Goal: Task Accomplishment & Management: Use online tool/utility

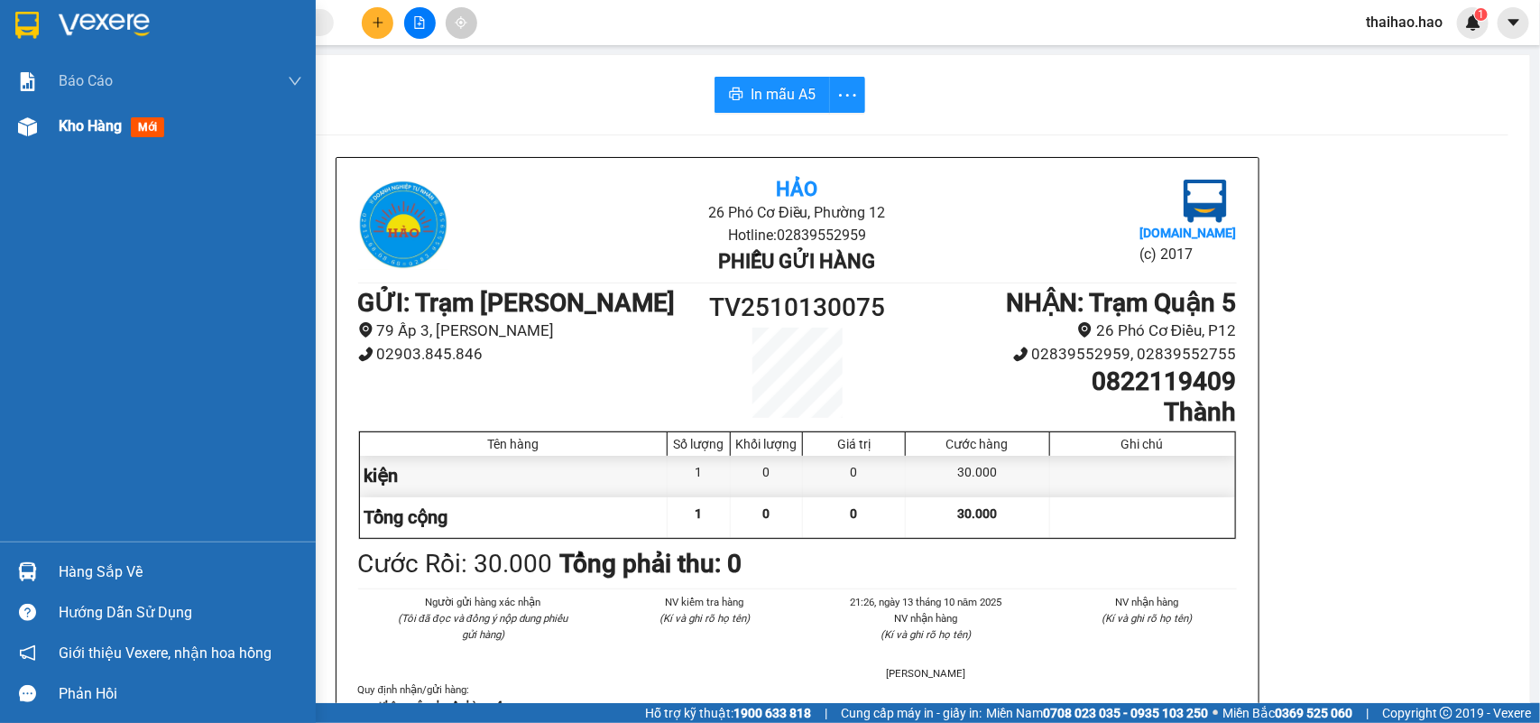
click at [78, 120] on span "Kho hàng" at bounding box center [90, 125] width 63 height 17
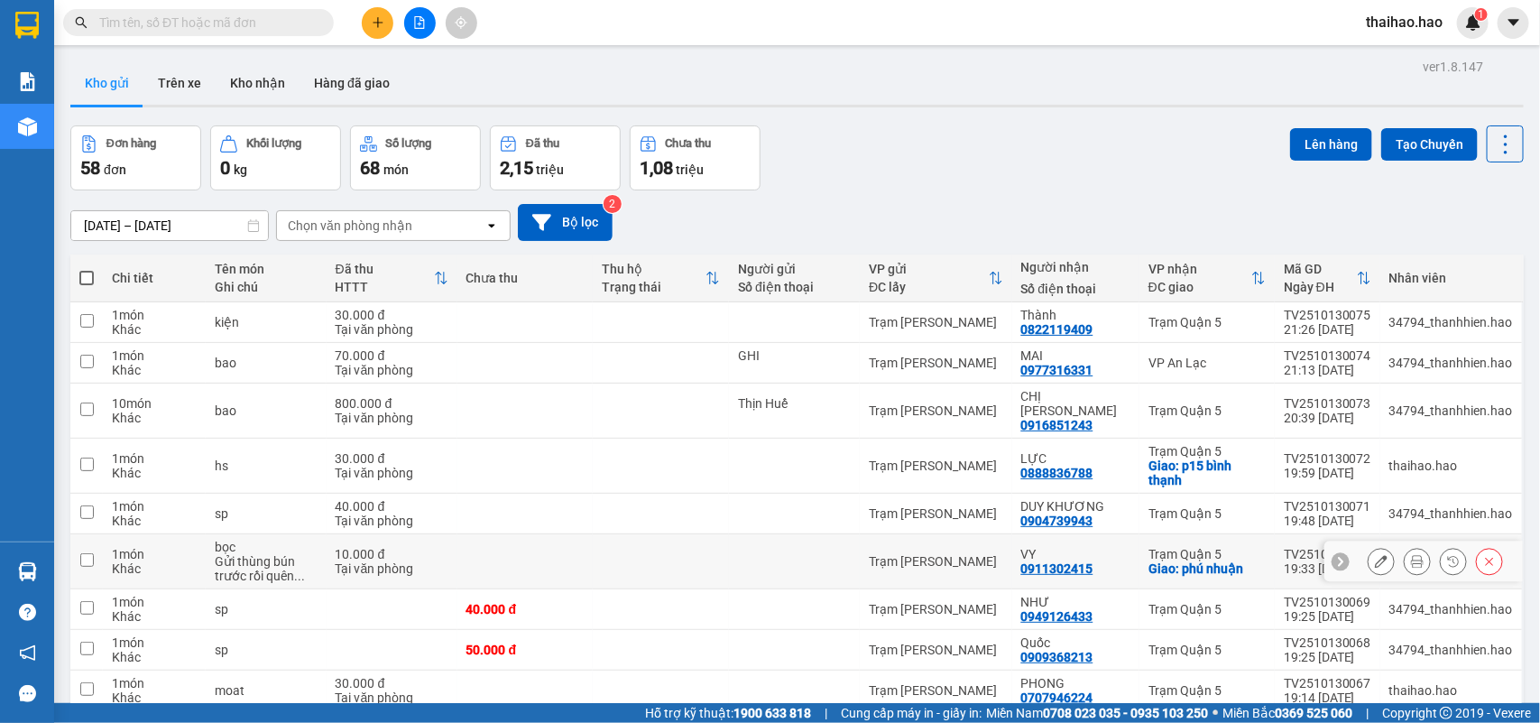
click at [1054, 534] on td "VY 0911302415" at bounding box center [1075, 561] width 127 height 55
checkbox input "true"
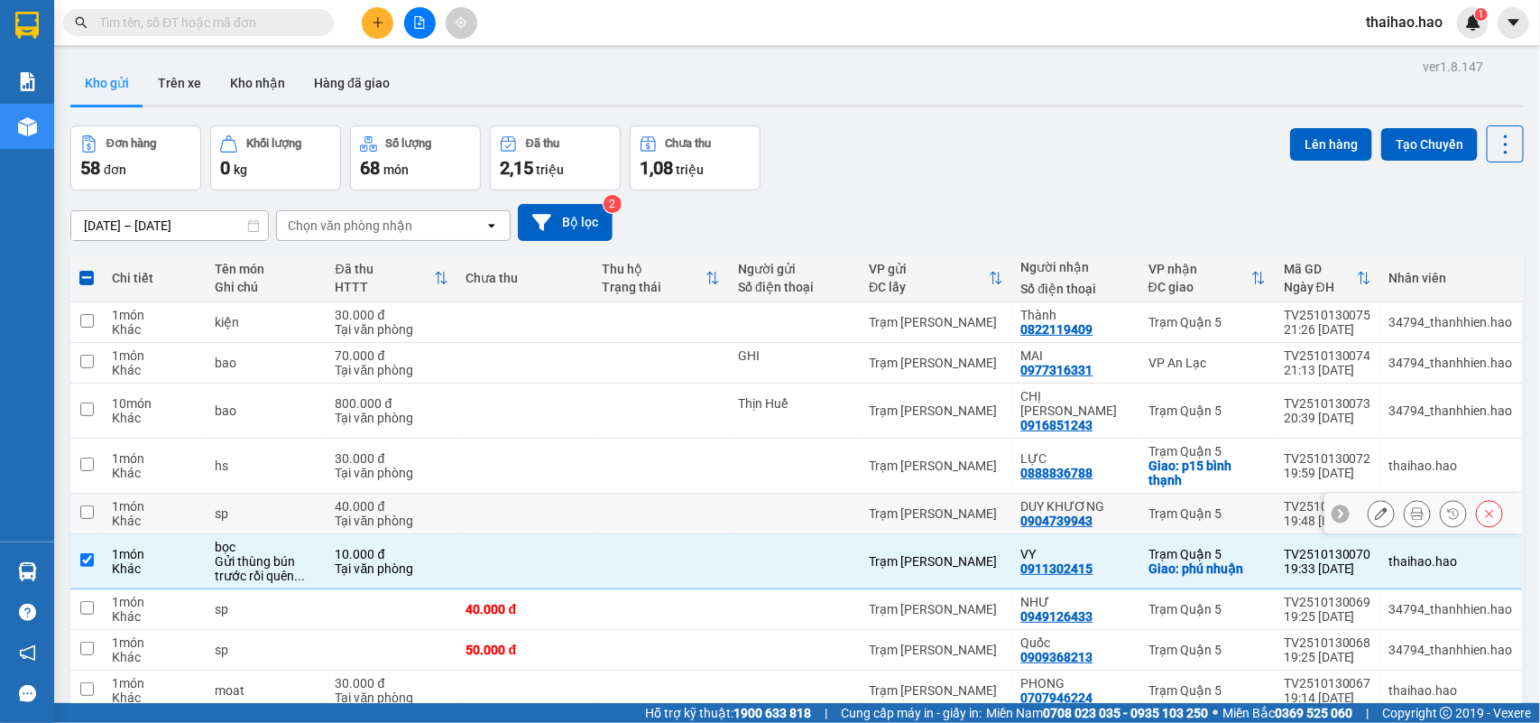
click at [1053, 513] on div "0904739943" at bounding box center [1057, 520] width 72 height 14
click at [1058, 466] on div "0888836788" at bounding box center [1057, 473] width 72 height 14
click at [1045, 499] on div "DUY KHƯƠNG" at bounding box center [1075, 506] width 109 height 14
checkbox input "true"
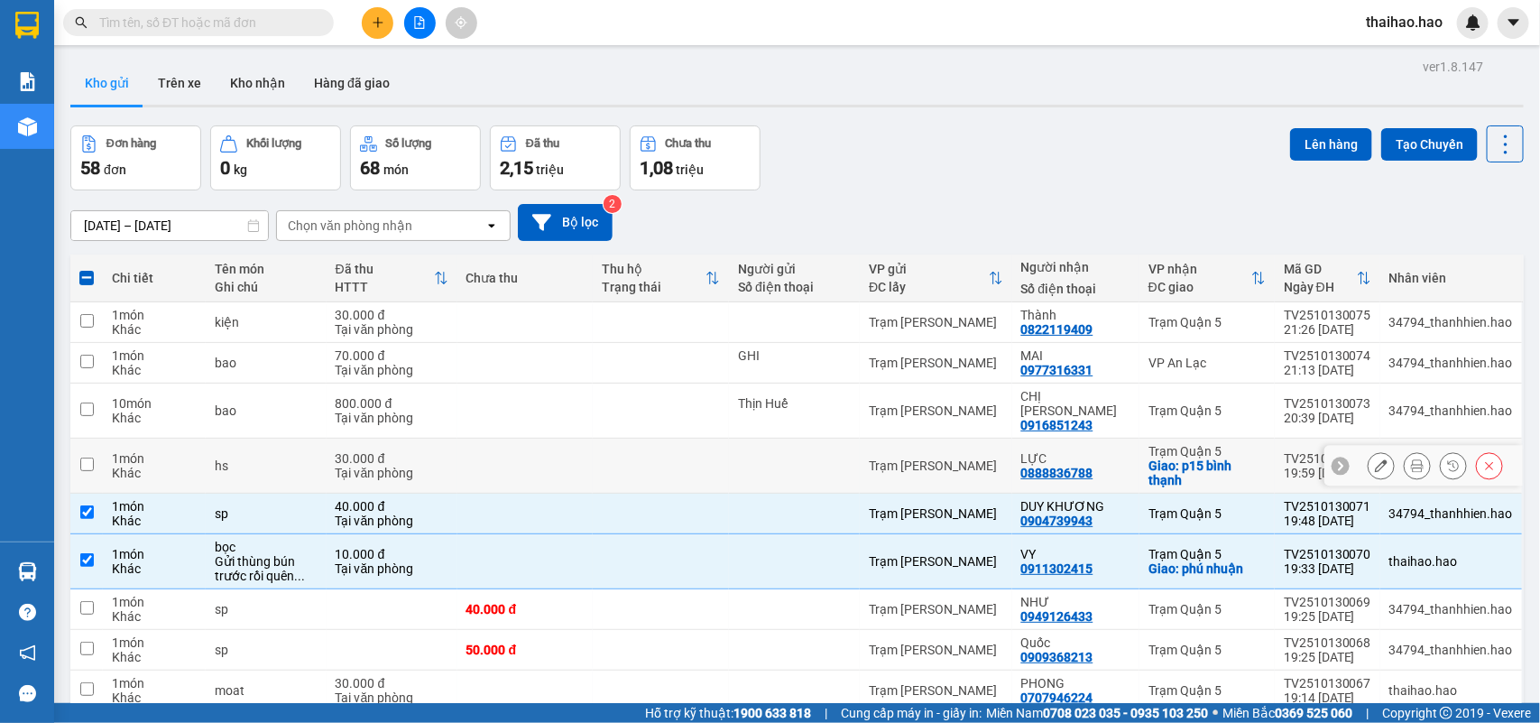
click at [1053, 451] on div "LỰC" at bounding box center [1075, 458] width 109 height 14
checkbox input "true"
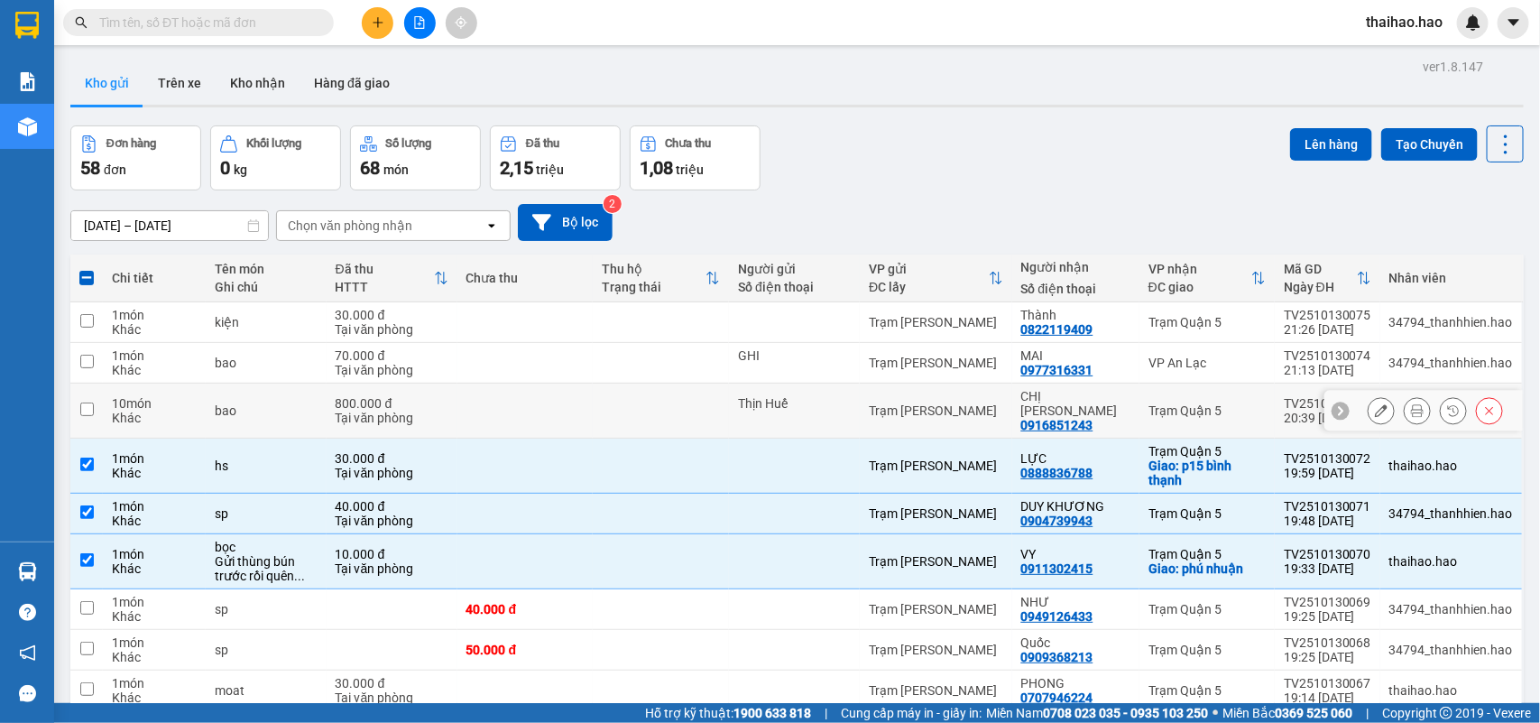
drag, startPoint x: 1067, startPoint y: 402, endPoint x: 1092, endPoint y: 370, distance: 41.2
click at [1067, 400] on div "CHỊ TÂN 0916851243" at bounding box center [1075, 410] width 109 height 43
checkbox input "true"
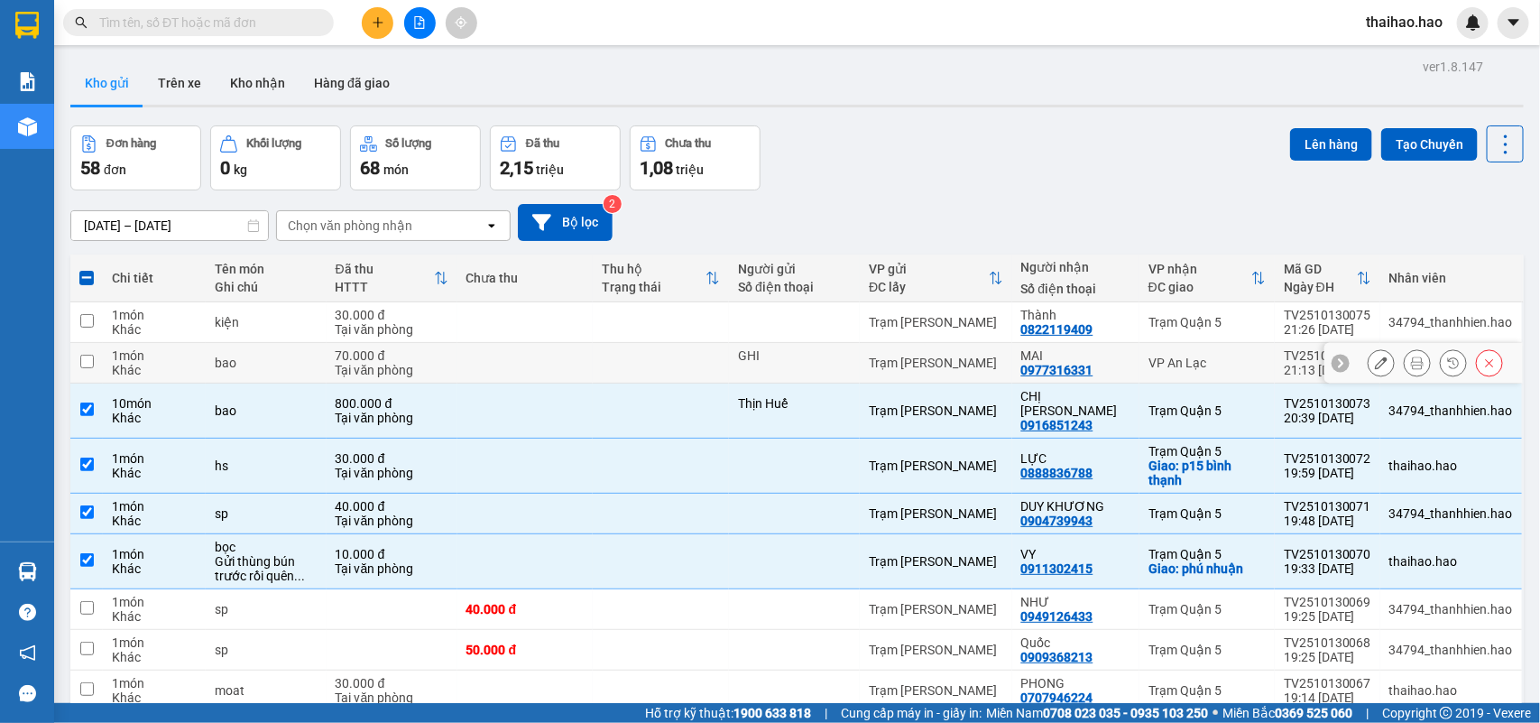
drag, startPoint x: 1093, startPoint y: 365, endPoint x: 1105, endPoint y: 346, distance: 23.5
click at [1094, 362] on div "MAI 0977316331" at bounding box center [1075, 362] width 109 height 29
checkbox input "true"
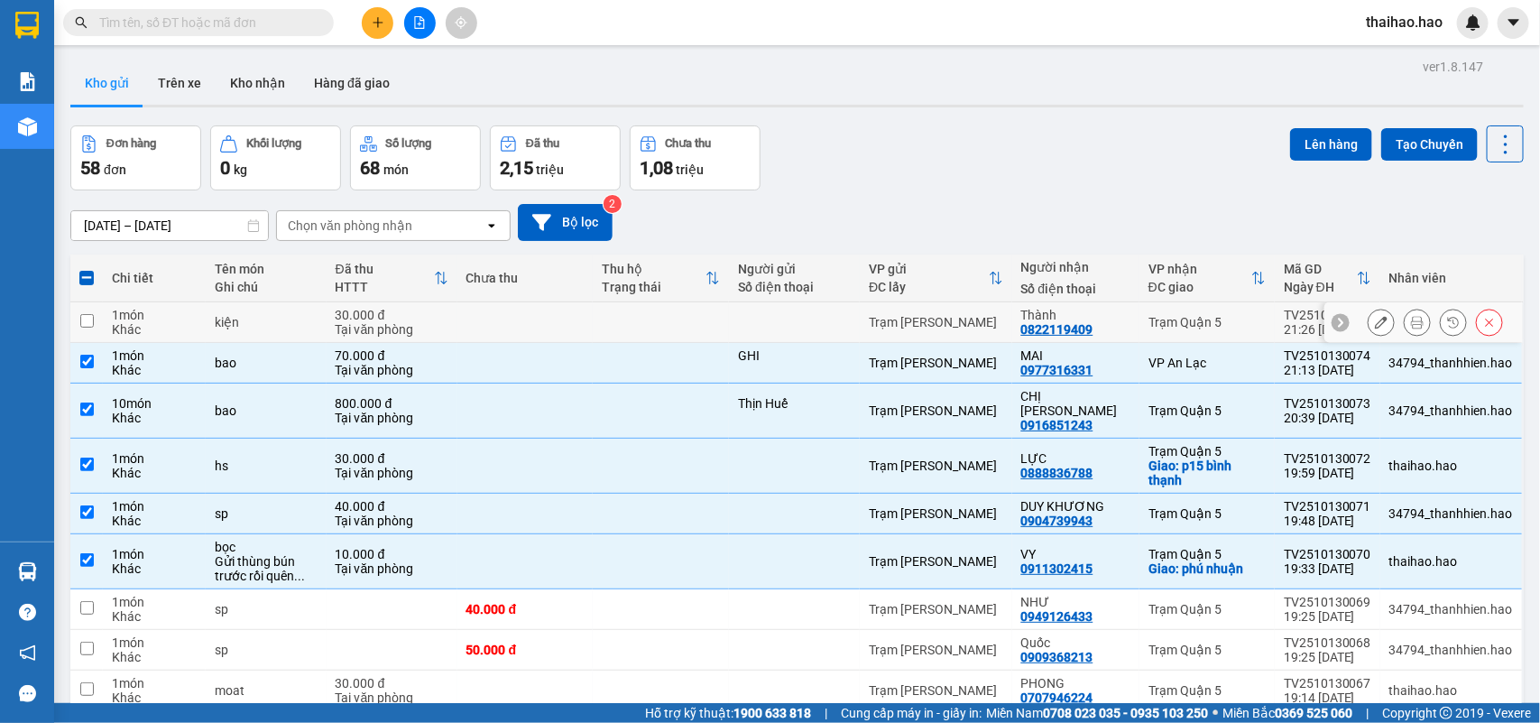
click at [1112, 329] on div "Thành 0822119409" at bounding box center [1075, 322] width 109 height 29
checkbox input "true"
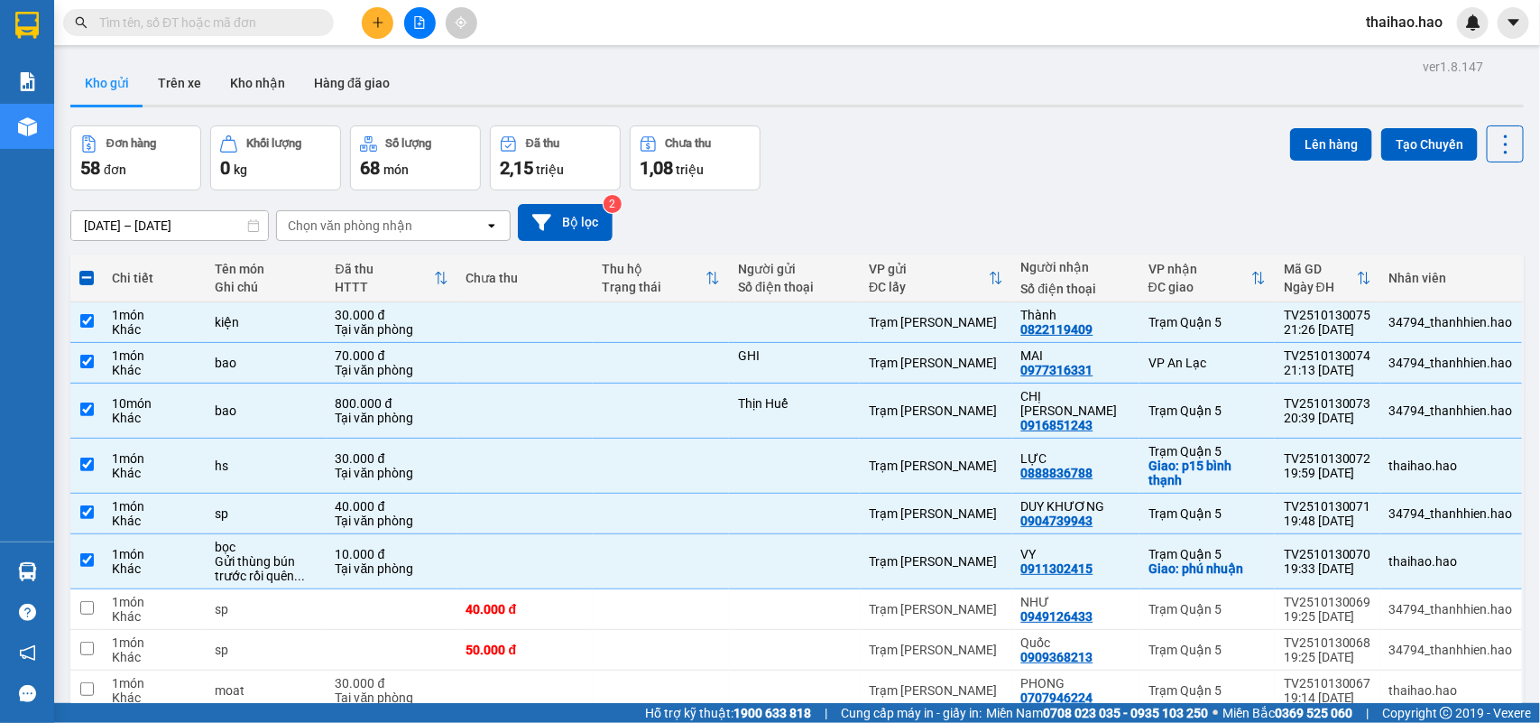
click at [74, 272] on th at bounding box center [86, 278] width 32 height 48
click at [91, 269] on label at bounding box center [86, 278] width 14 height 18
click at [87, 269] on input "checkbox" at bounding box center [87, 269] width 0 height 0
checkbox input "true"
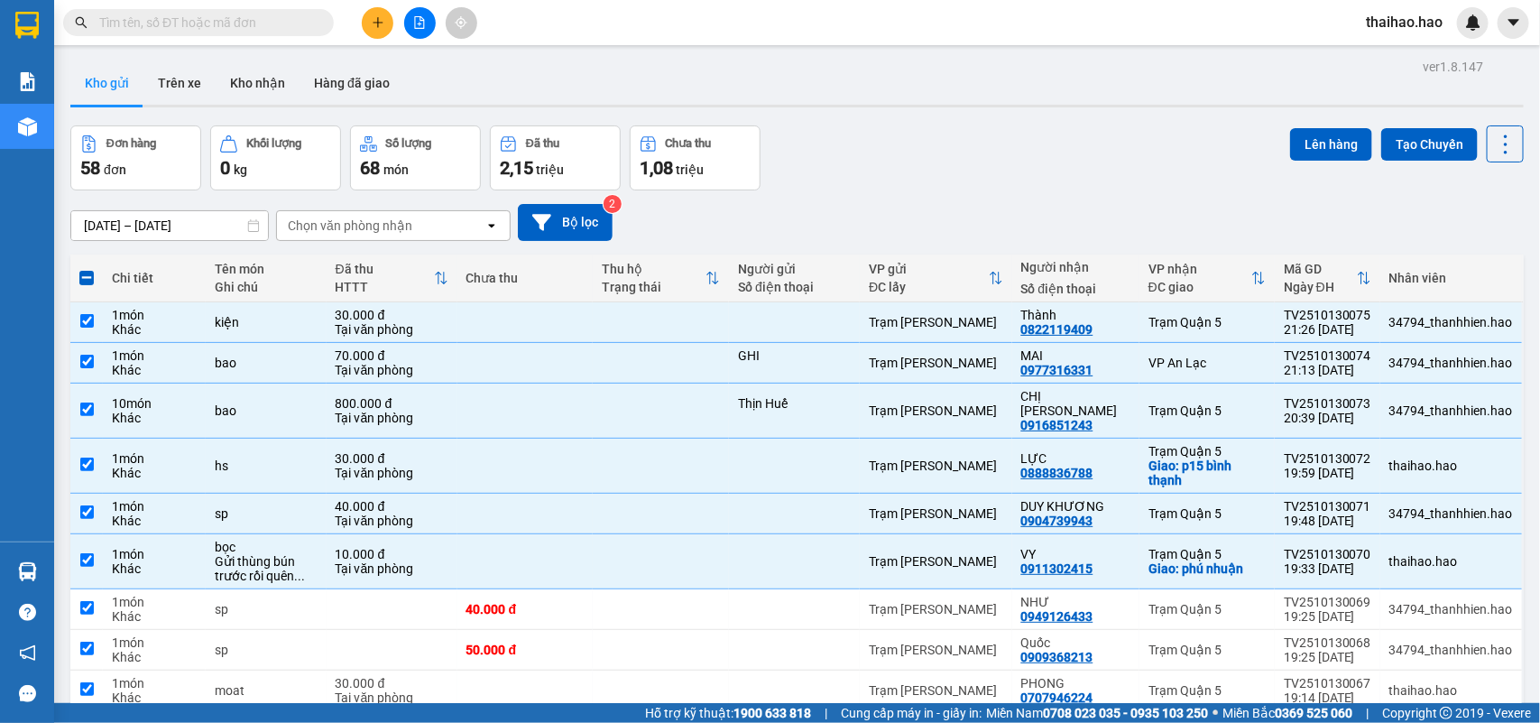
checkbox input "true"
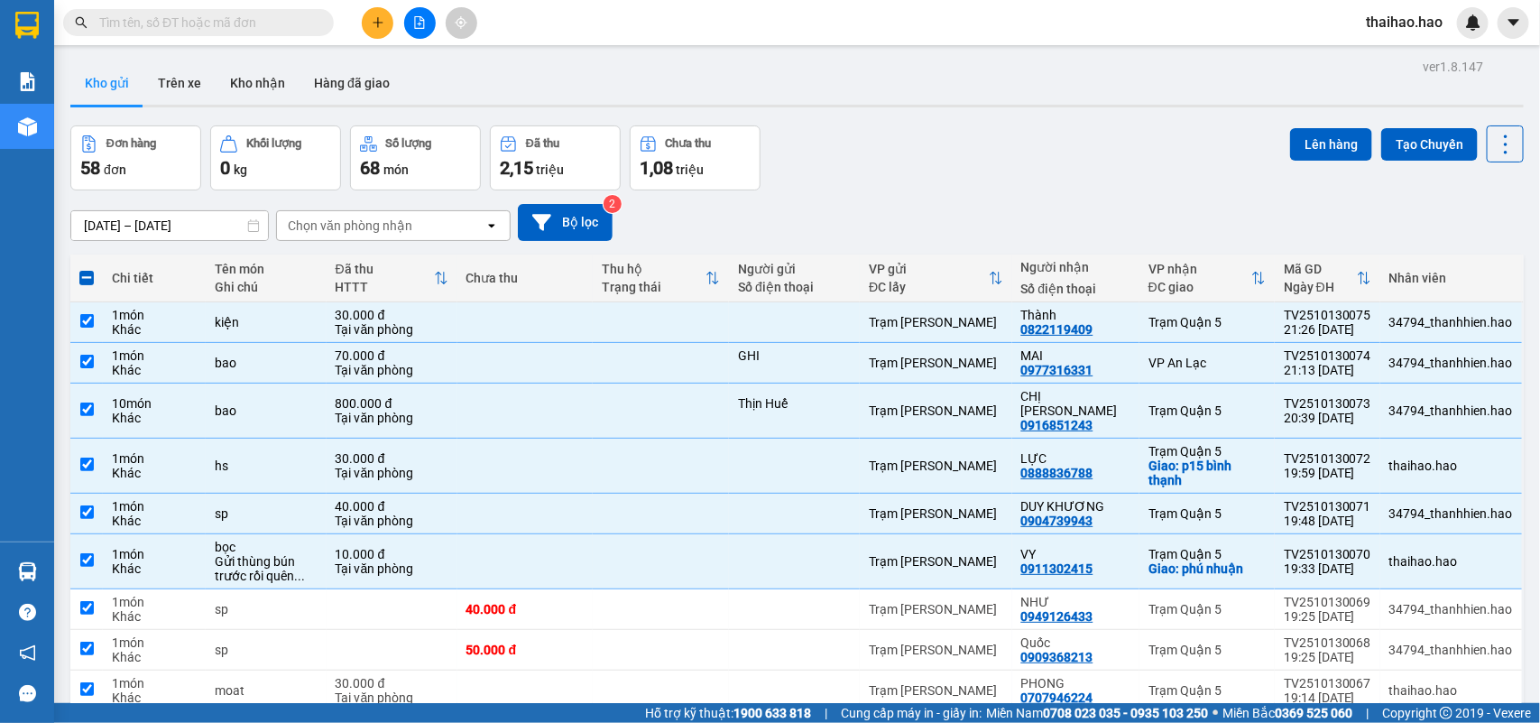
checkbox input "true"
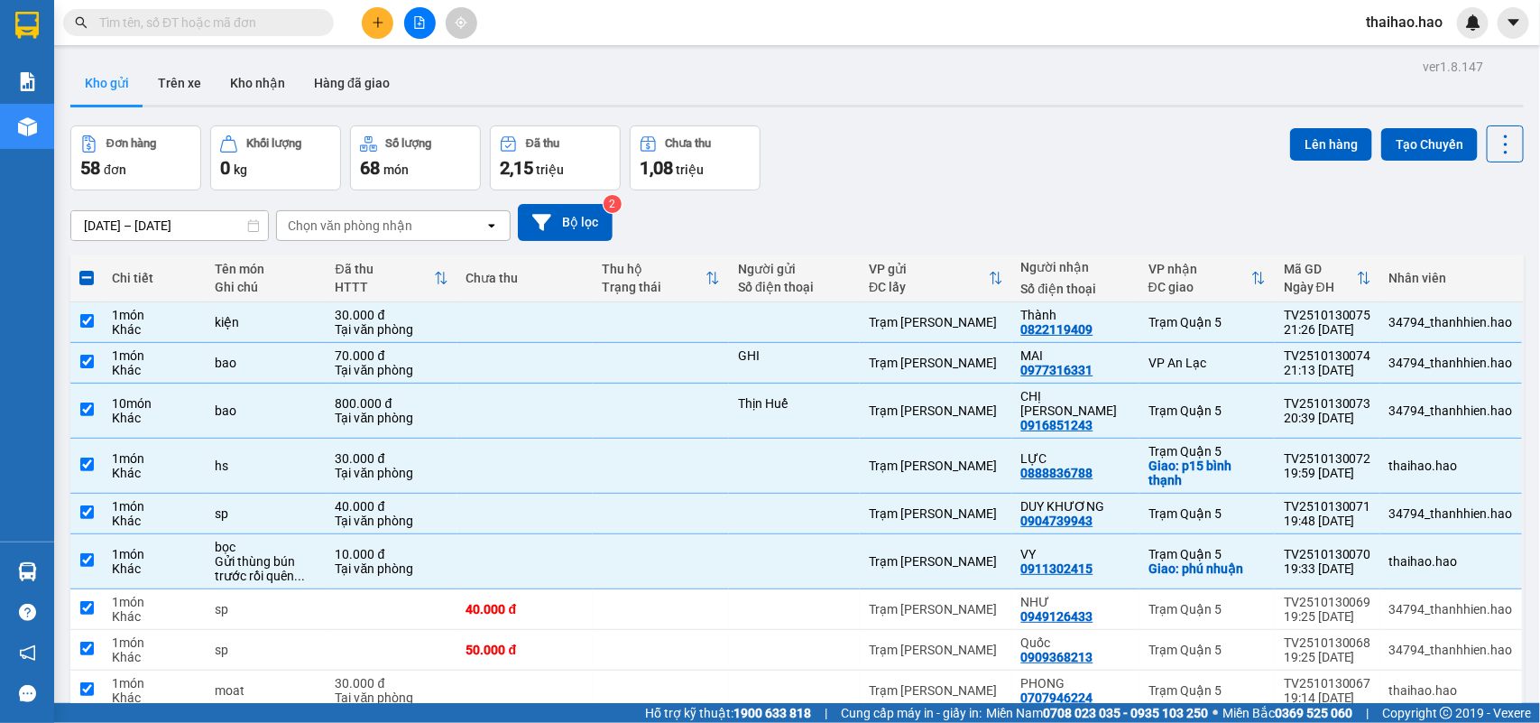
checkbox input "true"
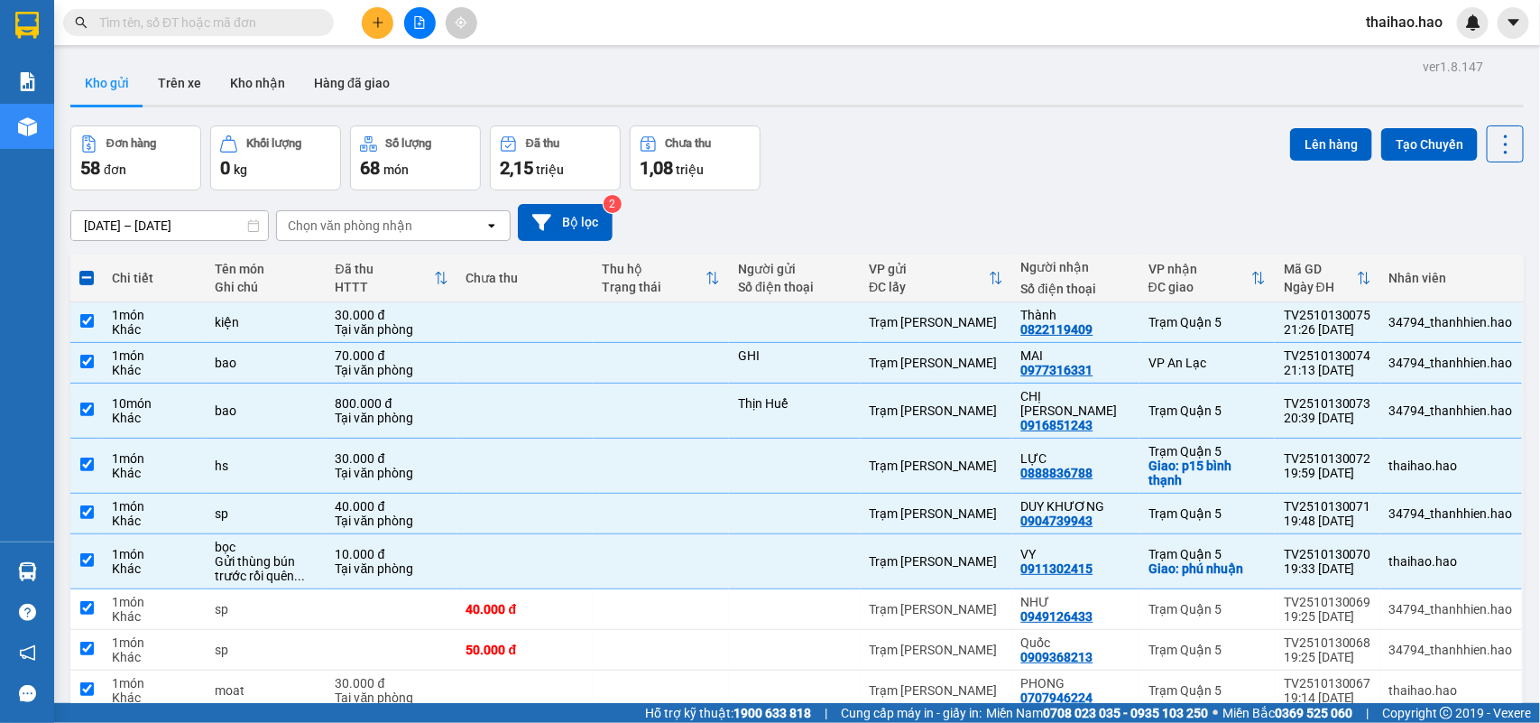
checkbox input "true"
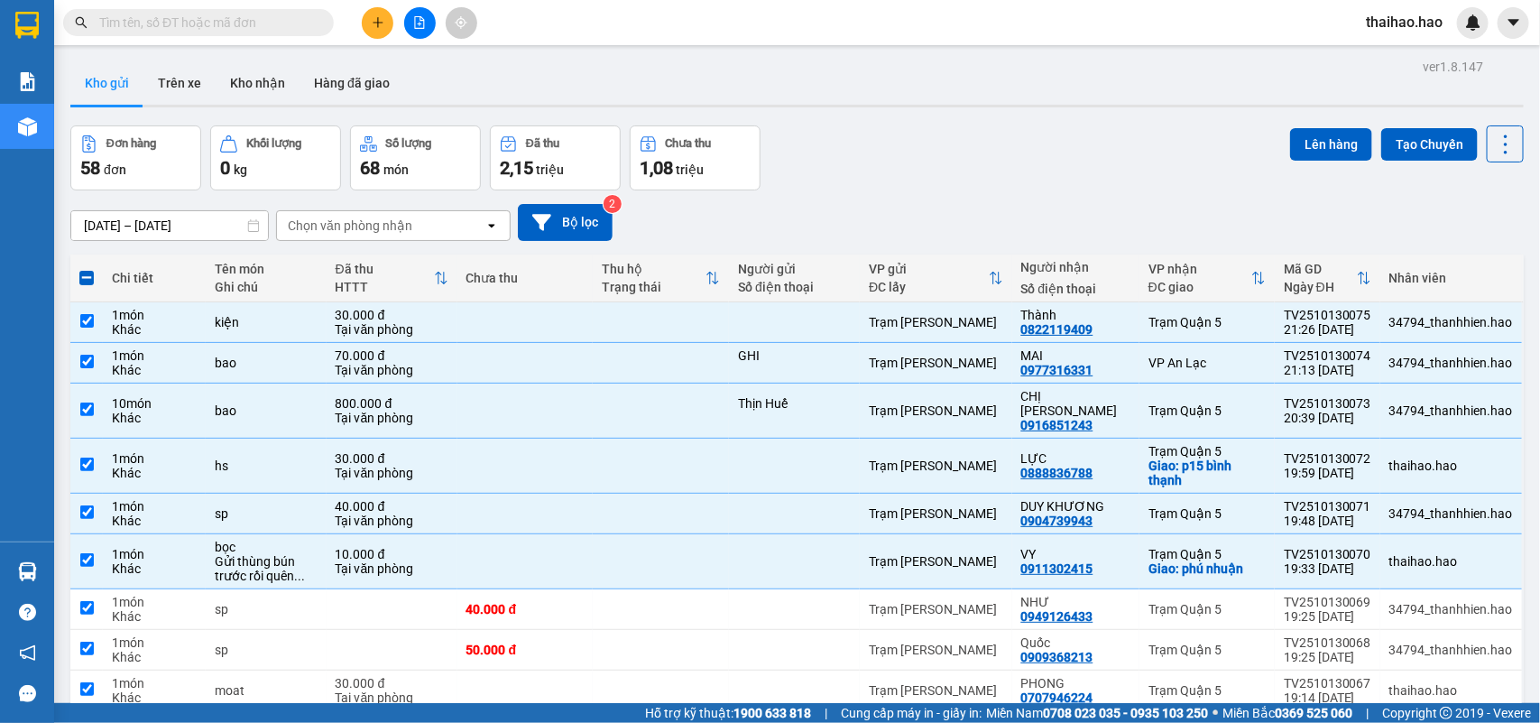
checkbox input "true"
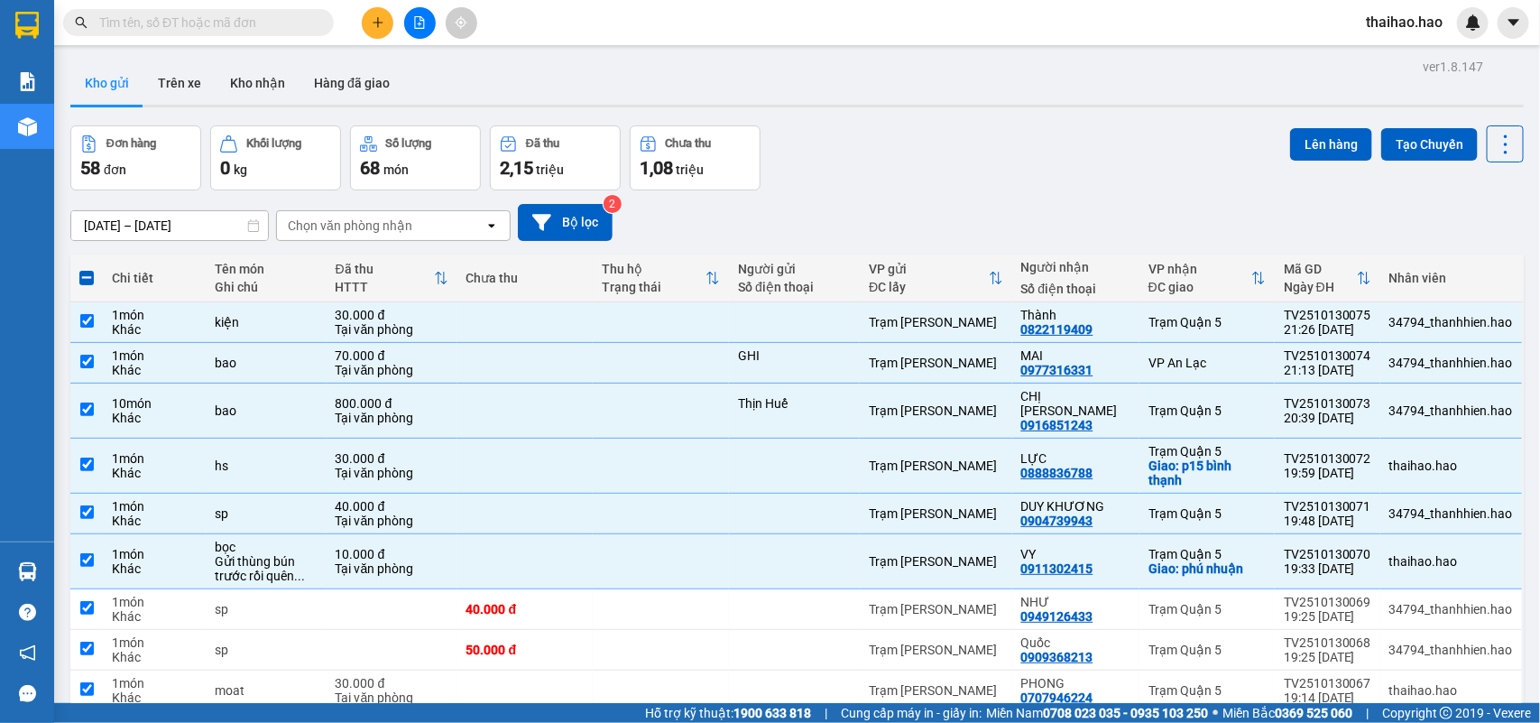
checkbox input "true"
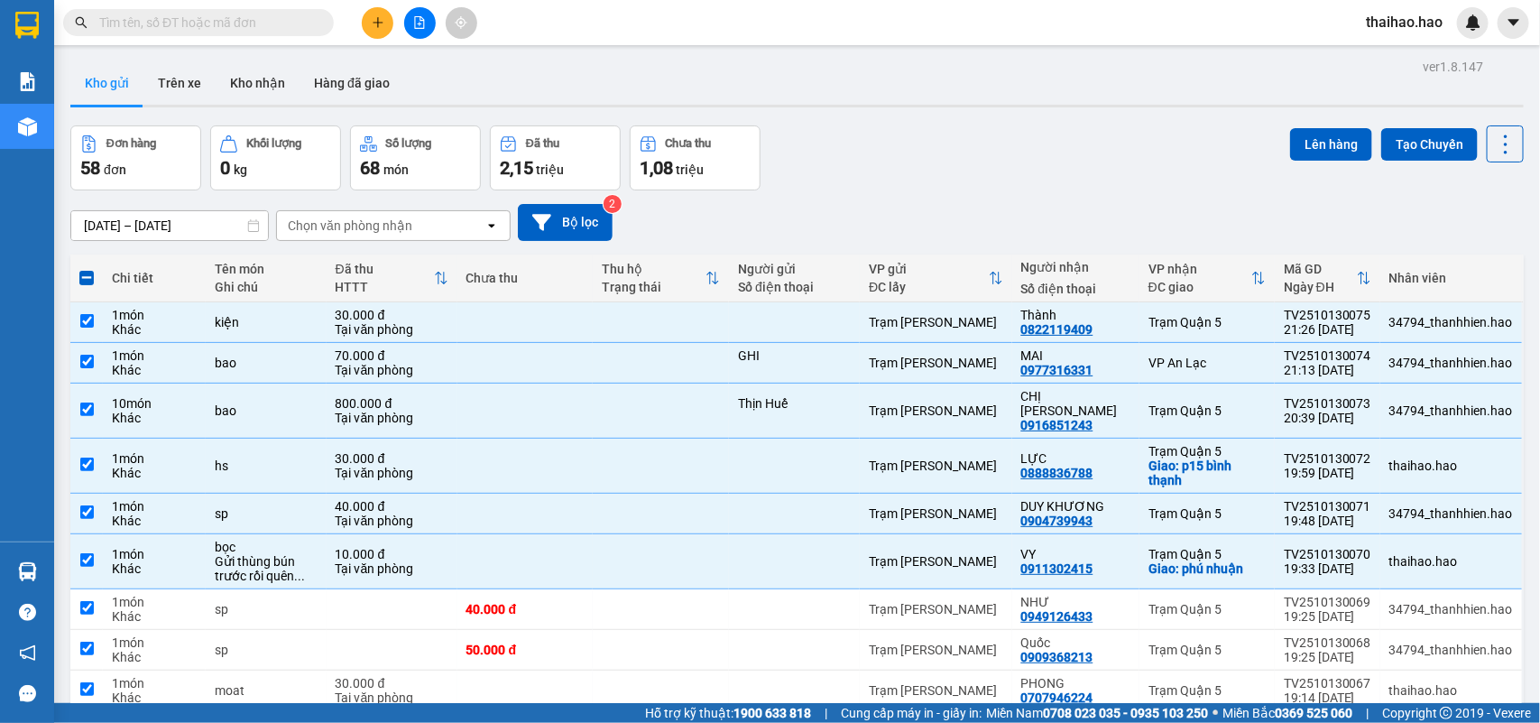
checkbox input "true"
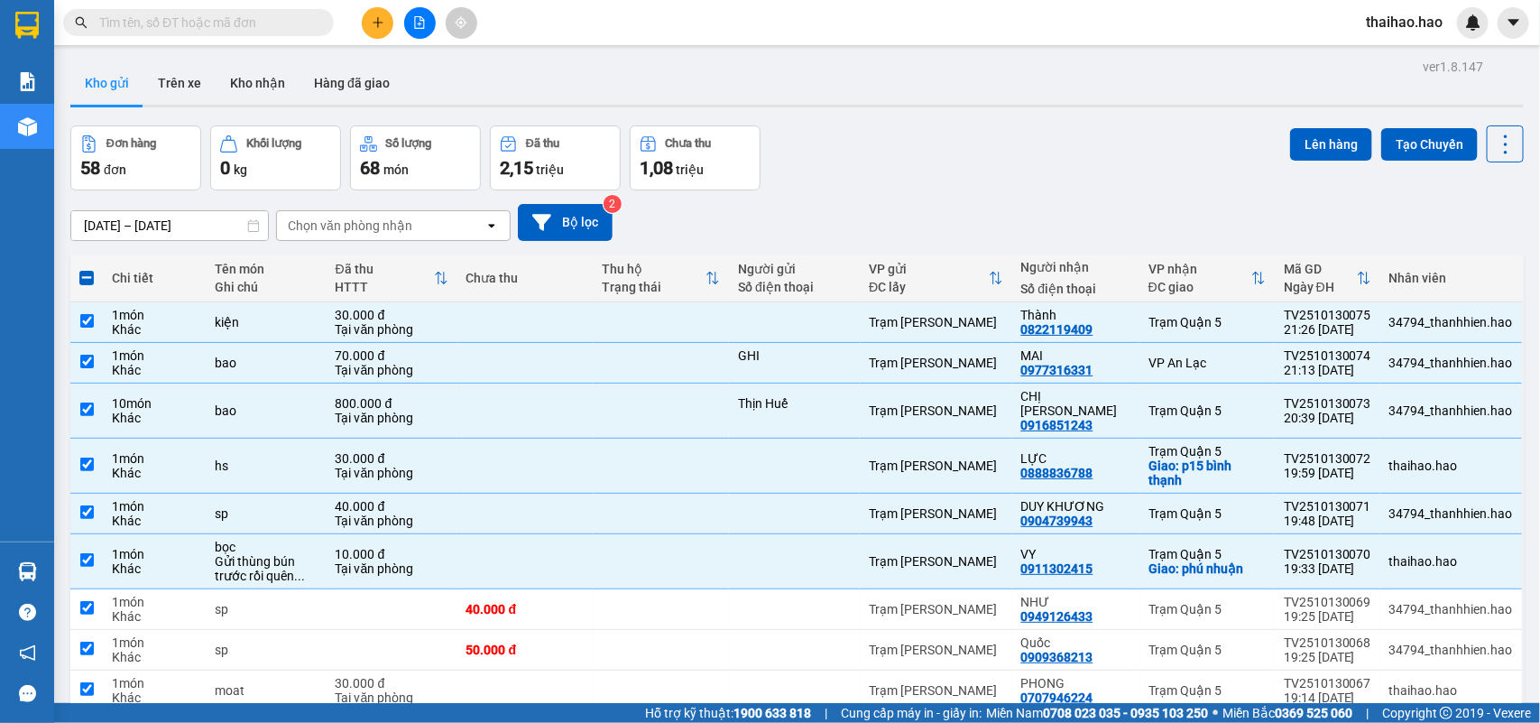
checkbox input "true"
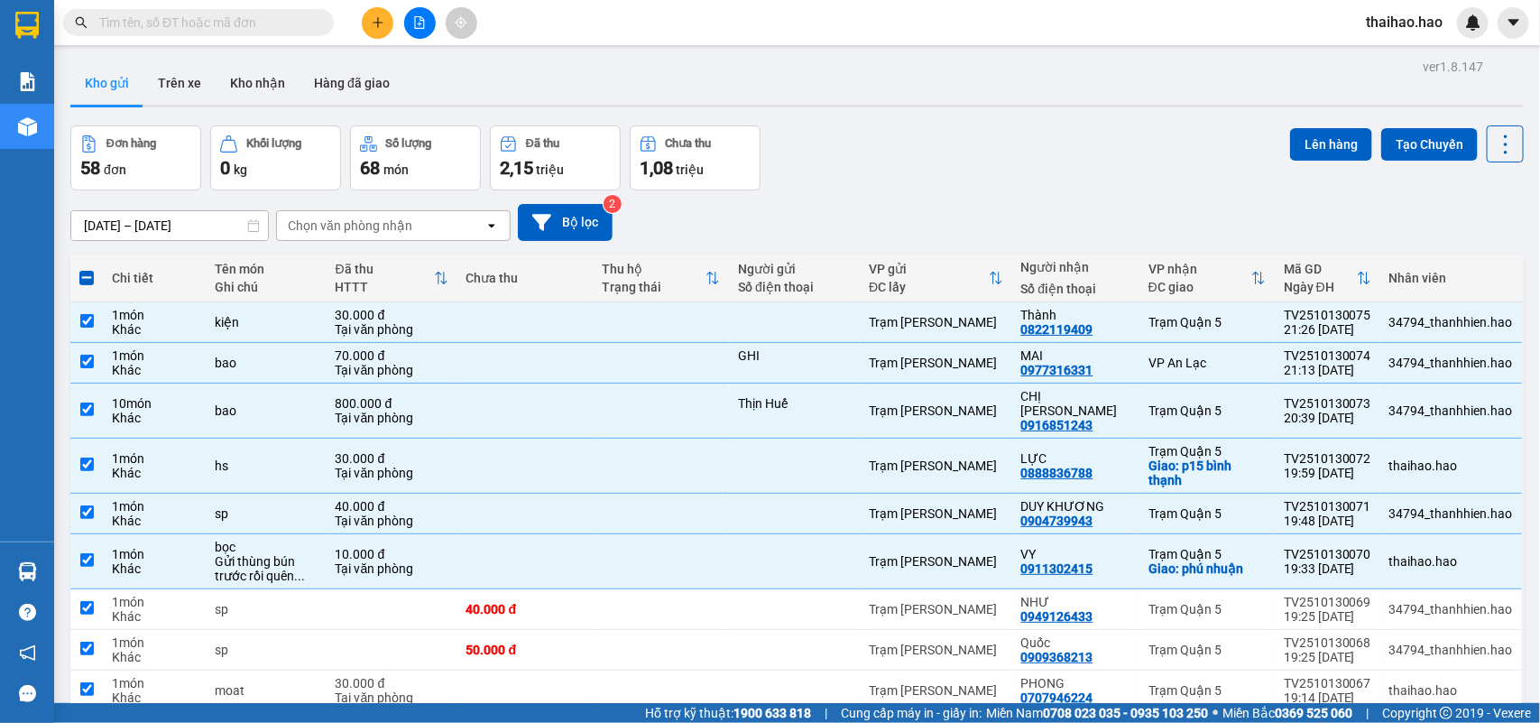
checkbox input "true"
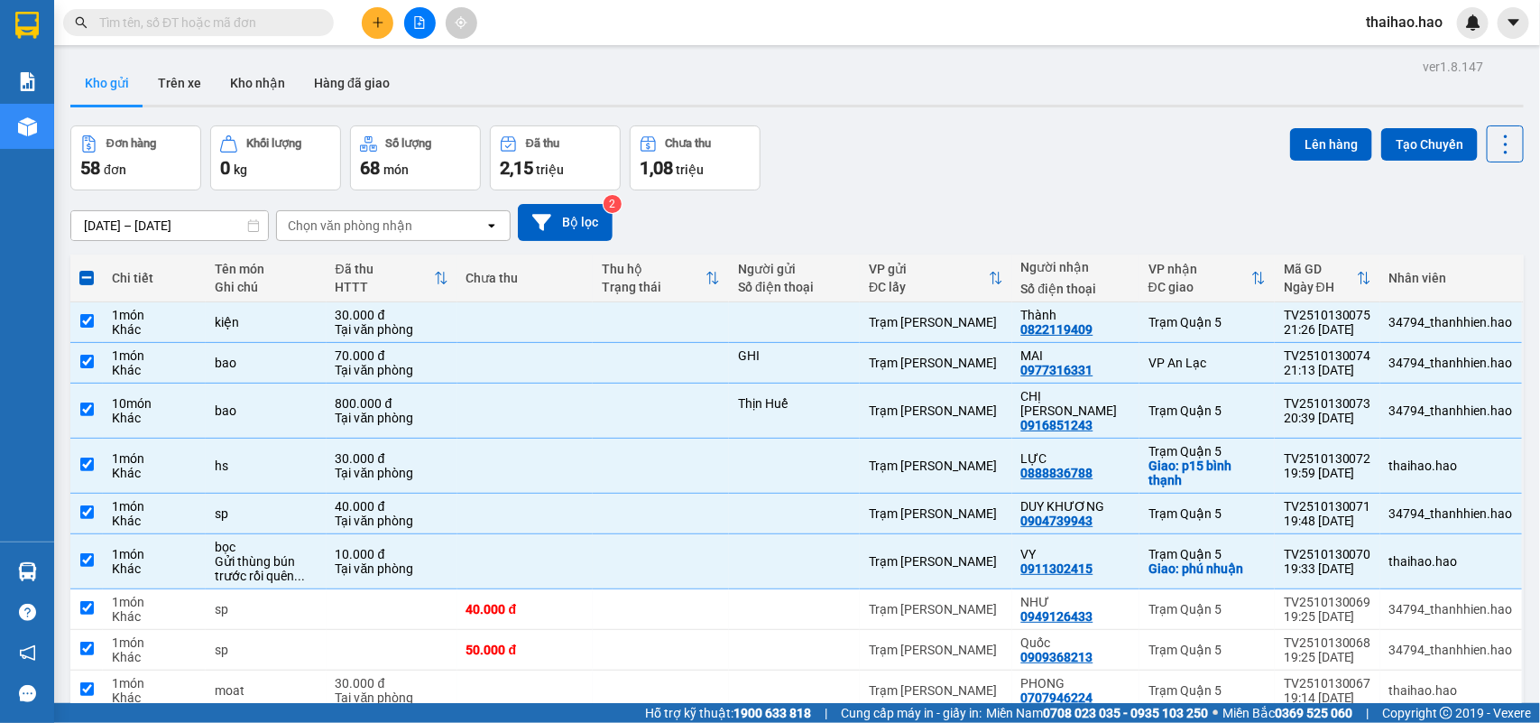
checkbox input "true"
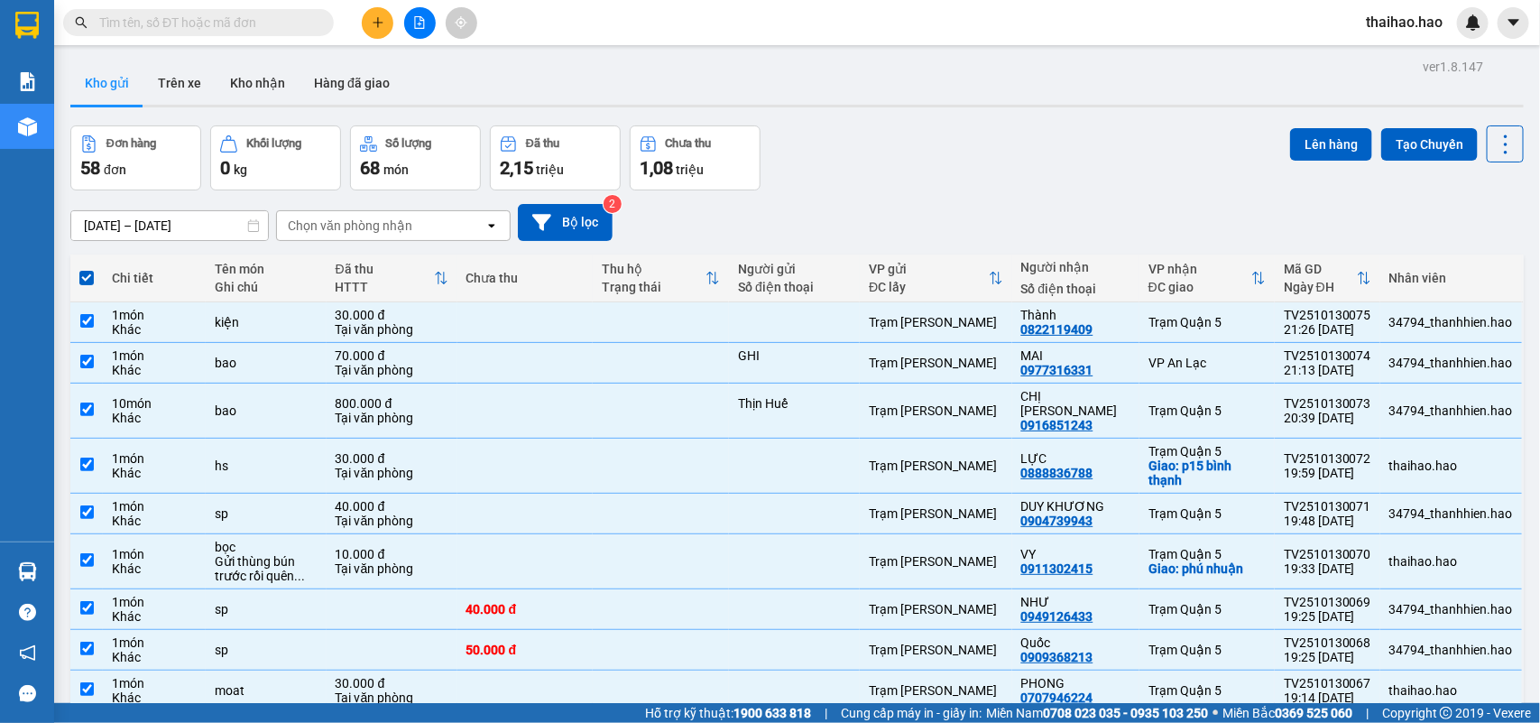
click at [87, 271] on span at bounding box center [86, 278] width 14 height 14
click at [87, 269] on input "checkbox" at bounding box center [87, 269] width 0 height 0
checkbox input "false"
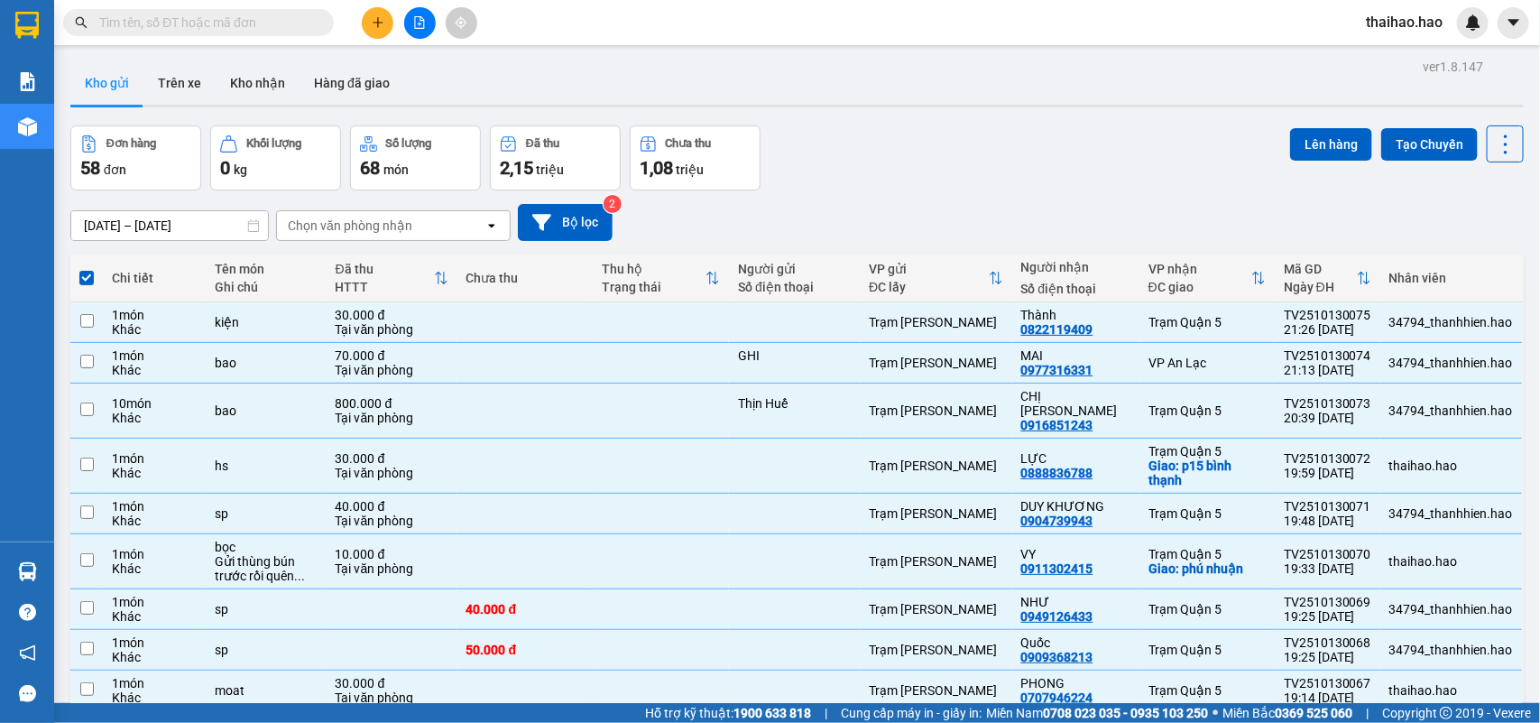
checkbox input "false"
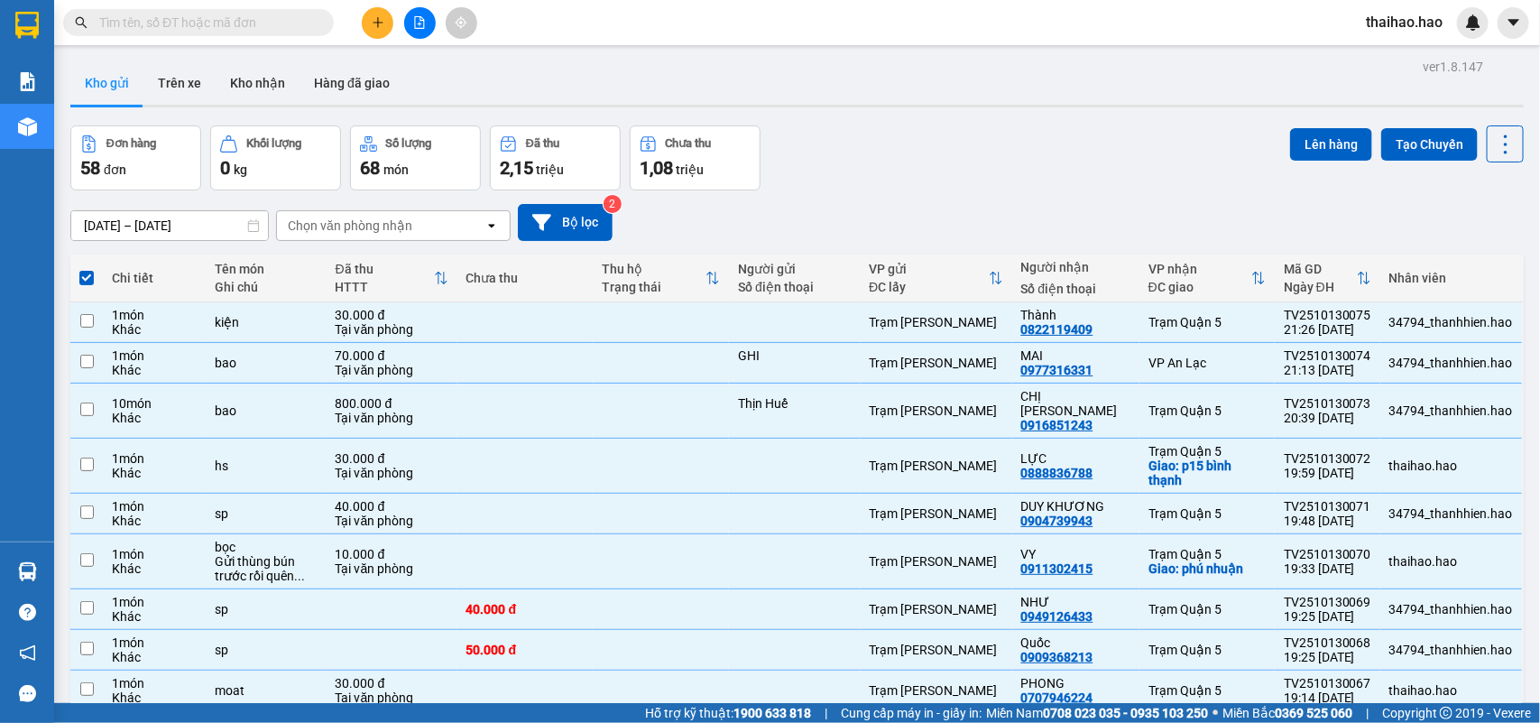
checkbox input "false"
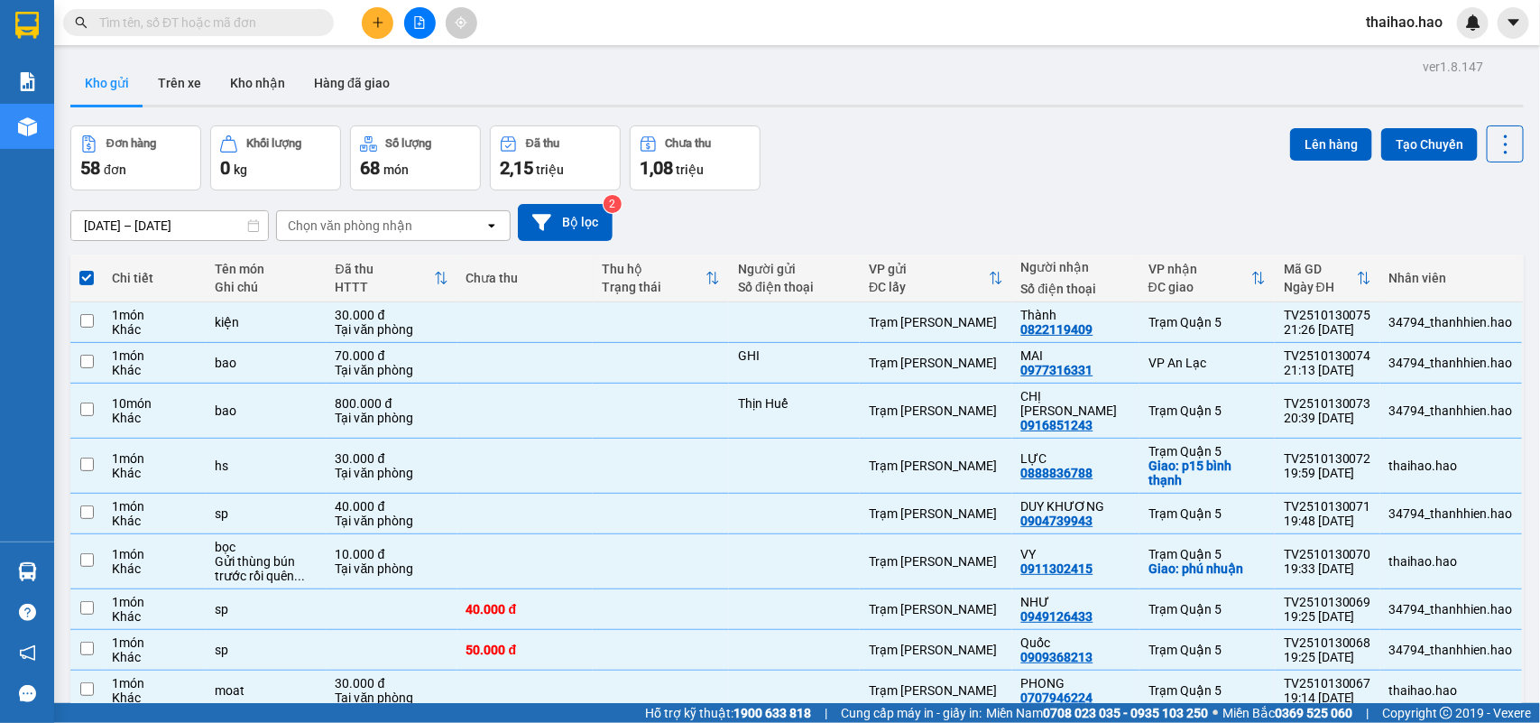
checkbox input "false"
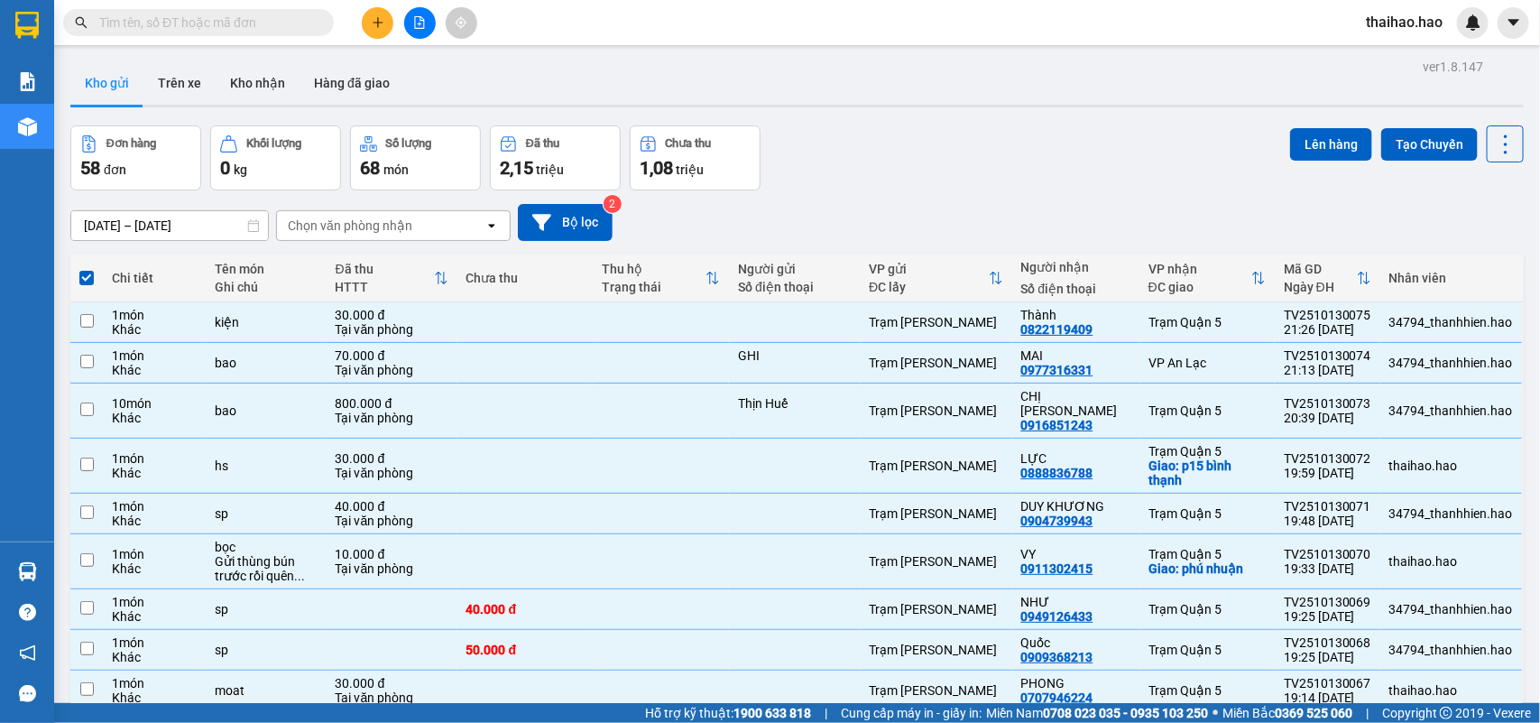
checkbox input "false"
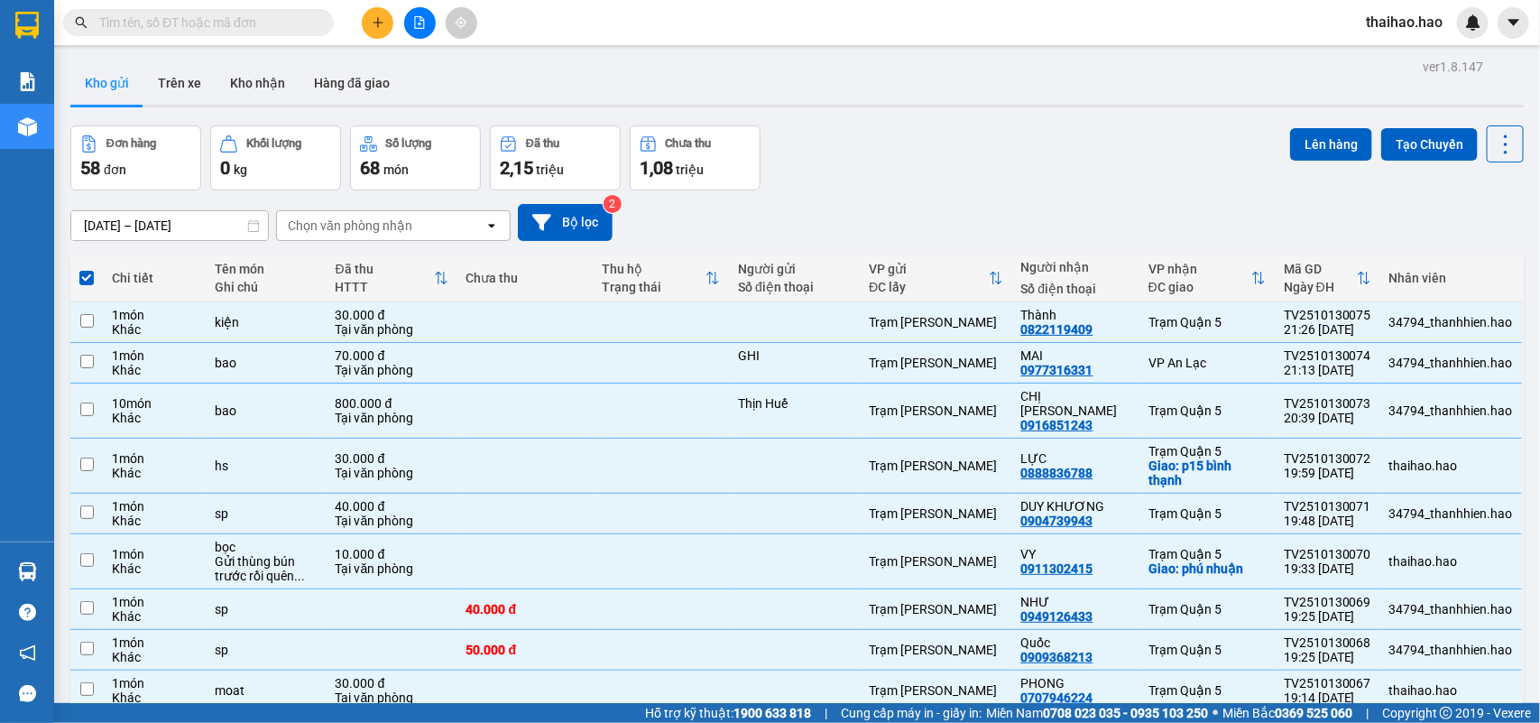
checkbox input "false"
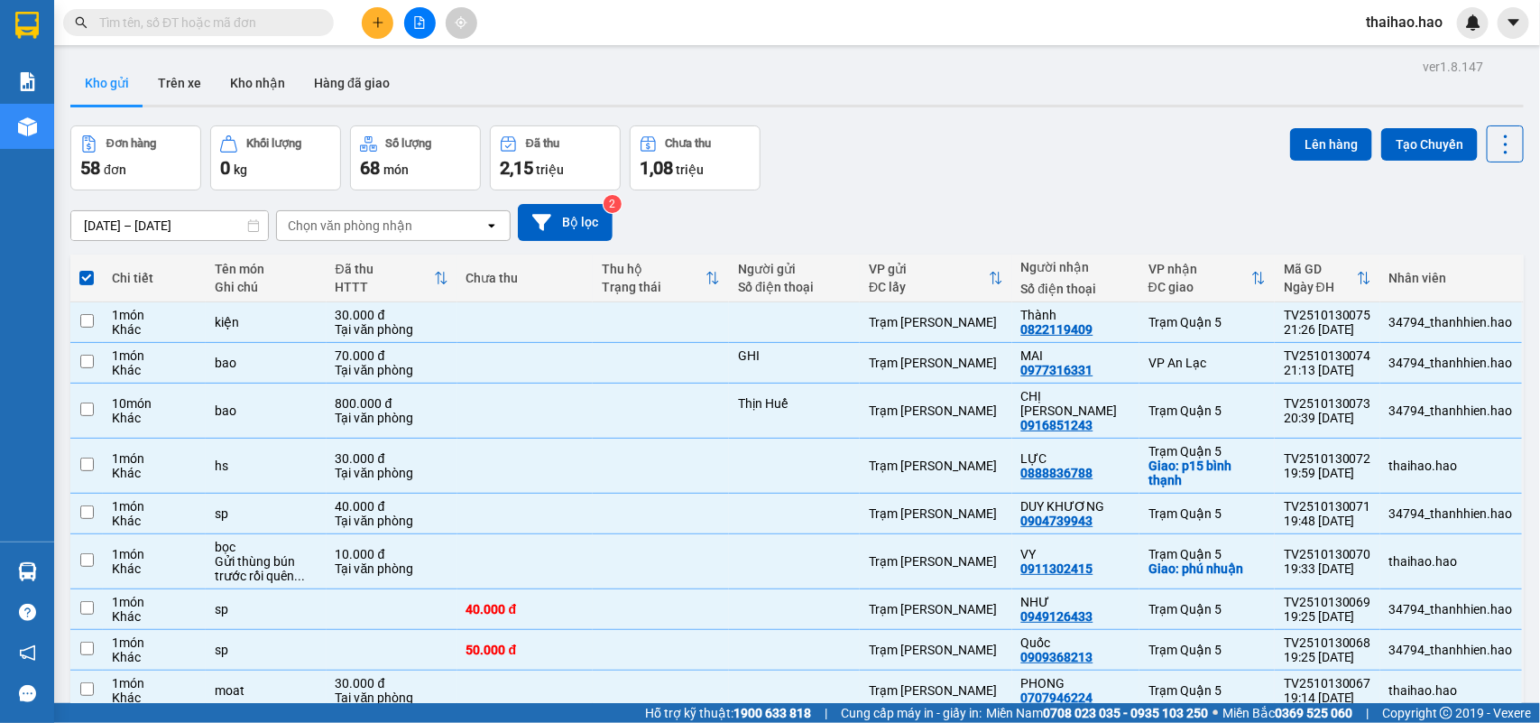
checkbox input "false"
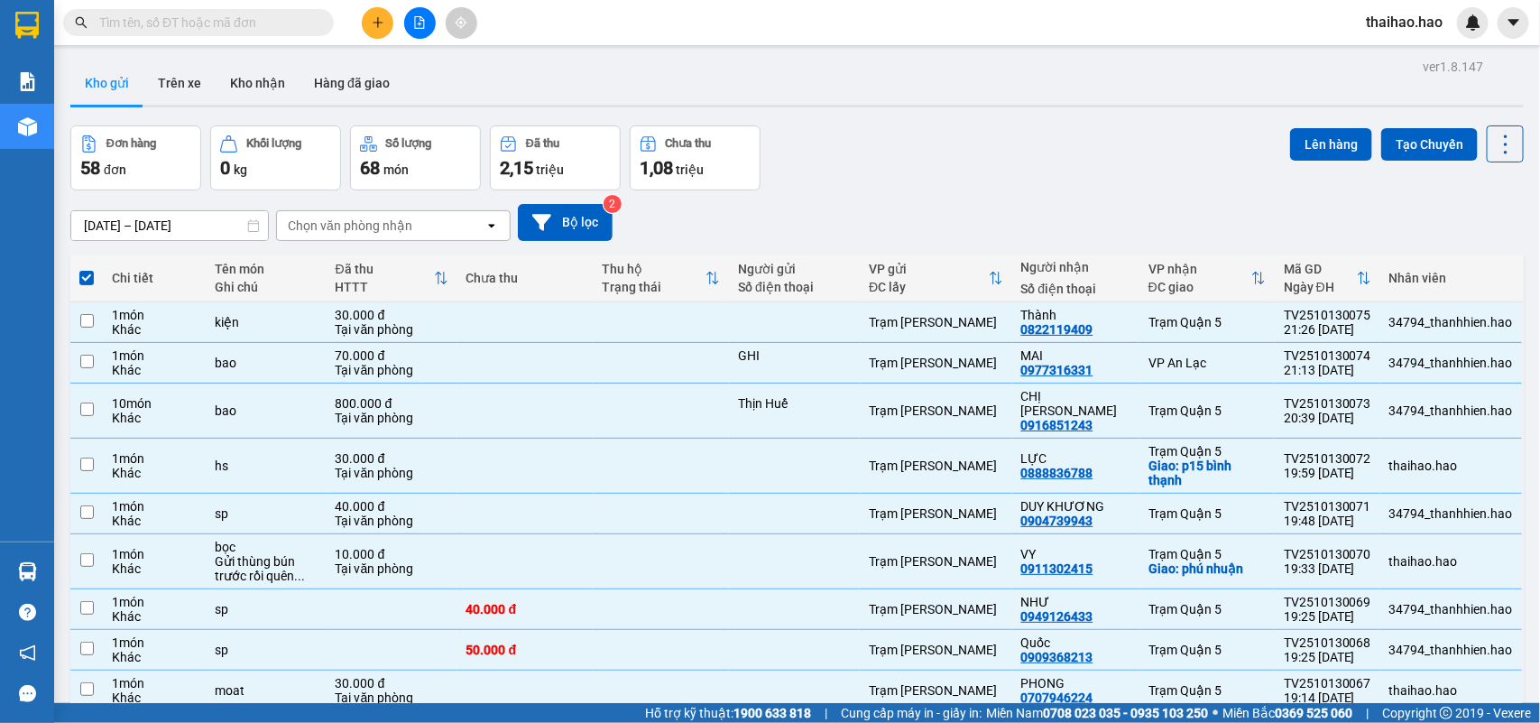
checkbox input "false"
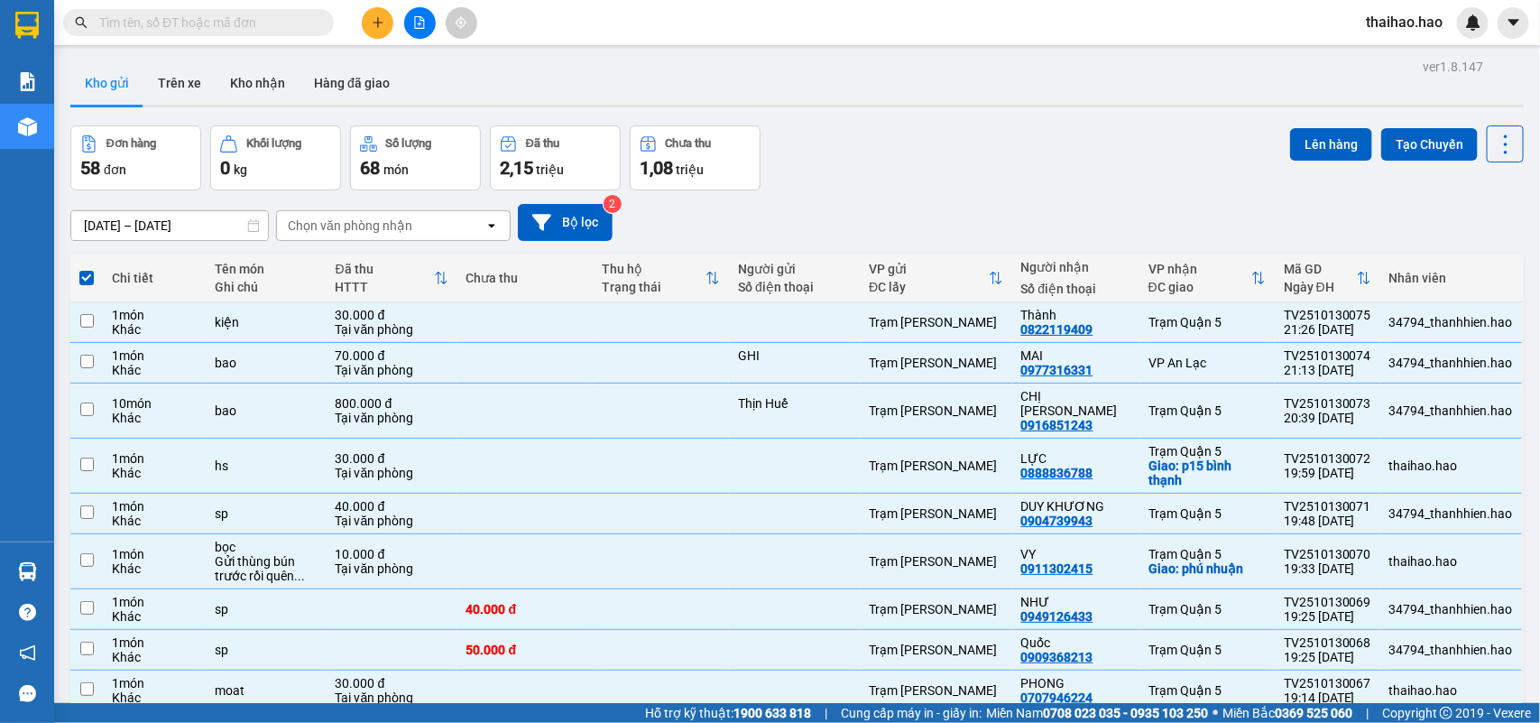
checkbox input "false"
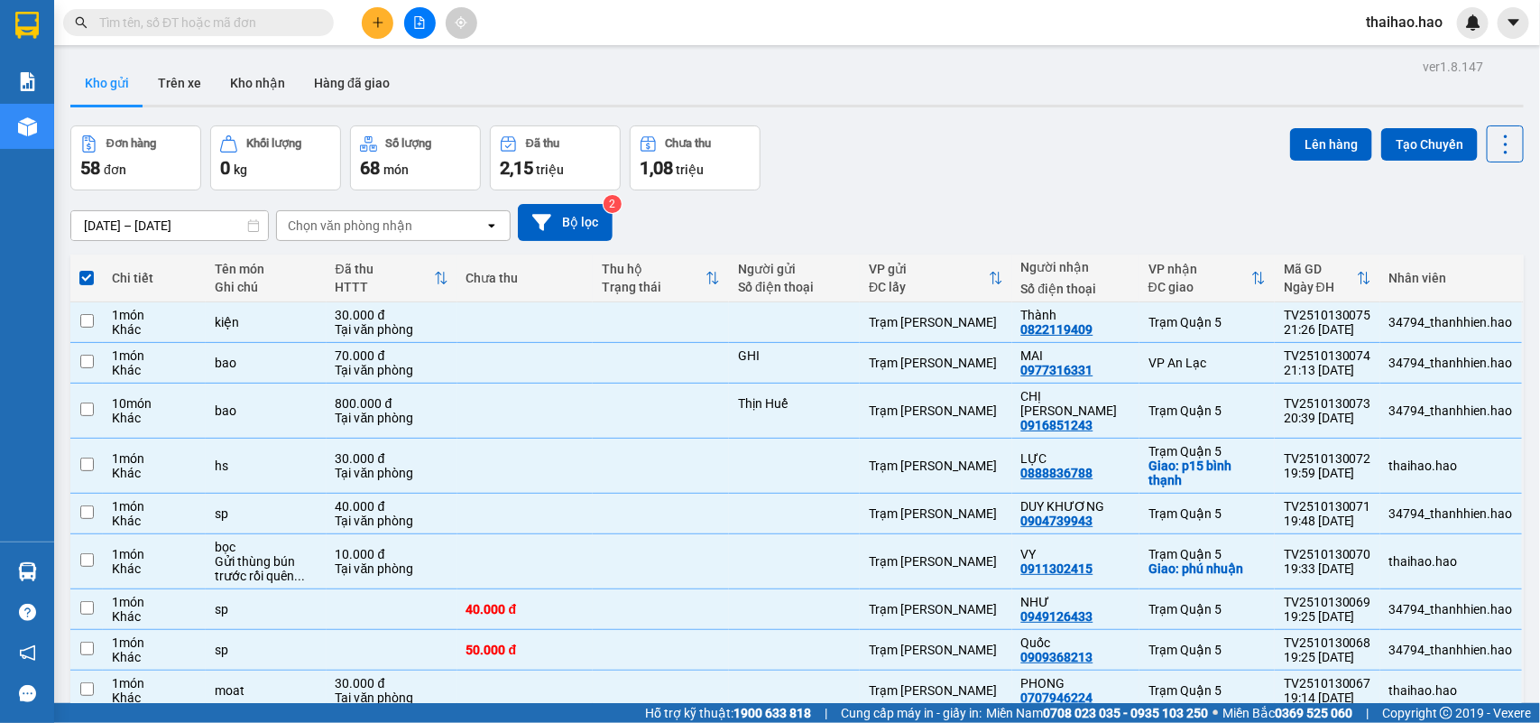
checkbox input "false"
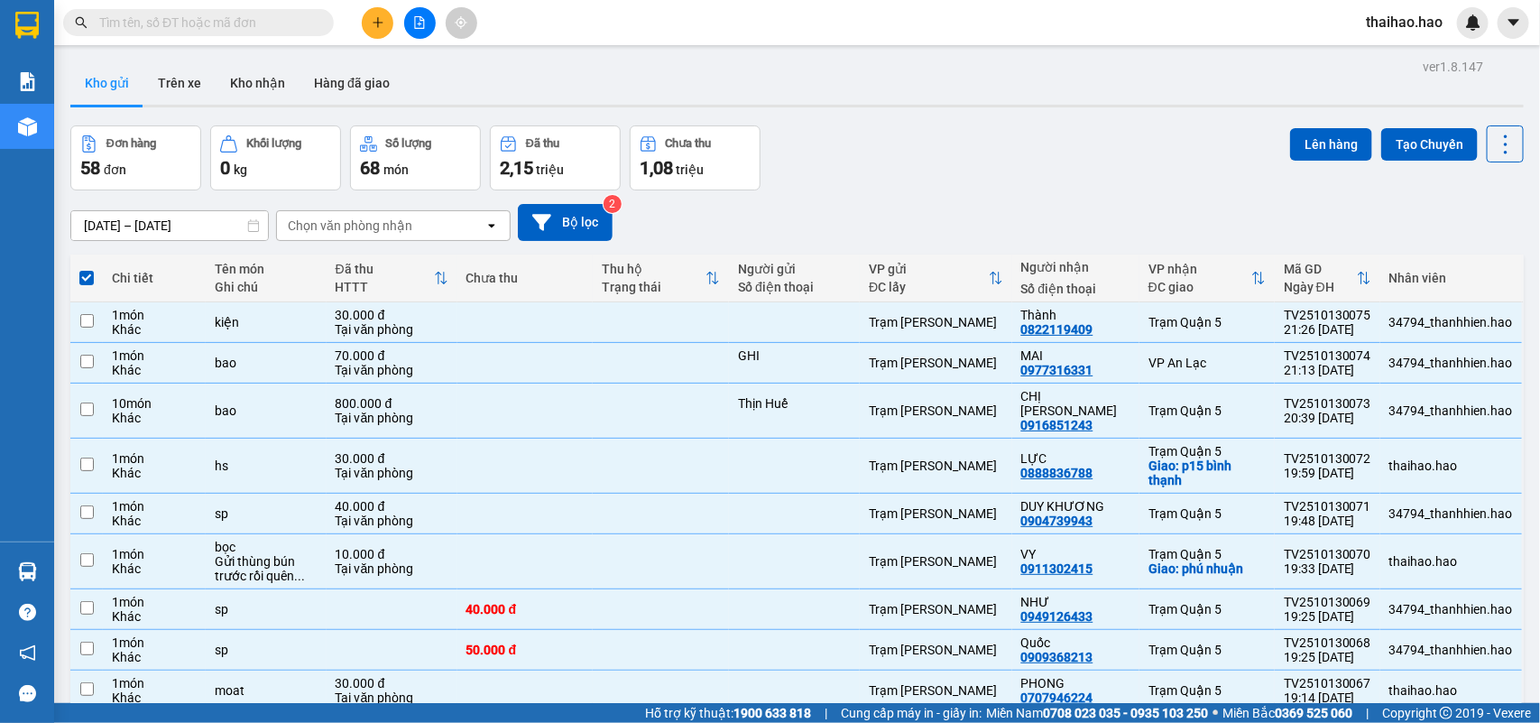
checkbox input "false"
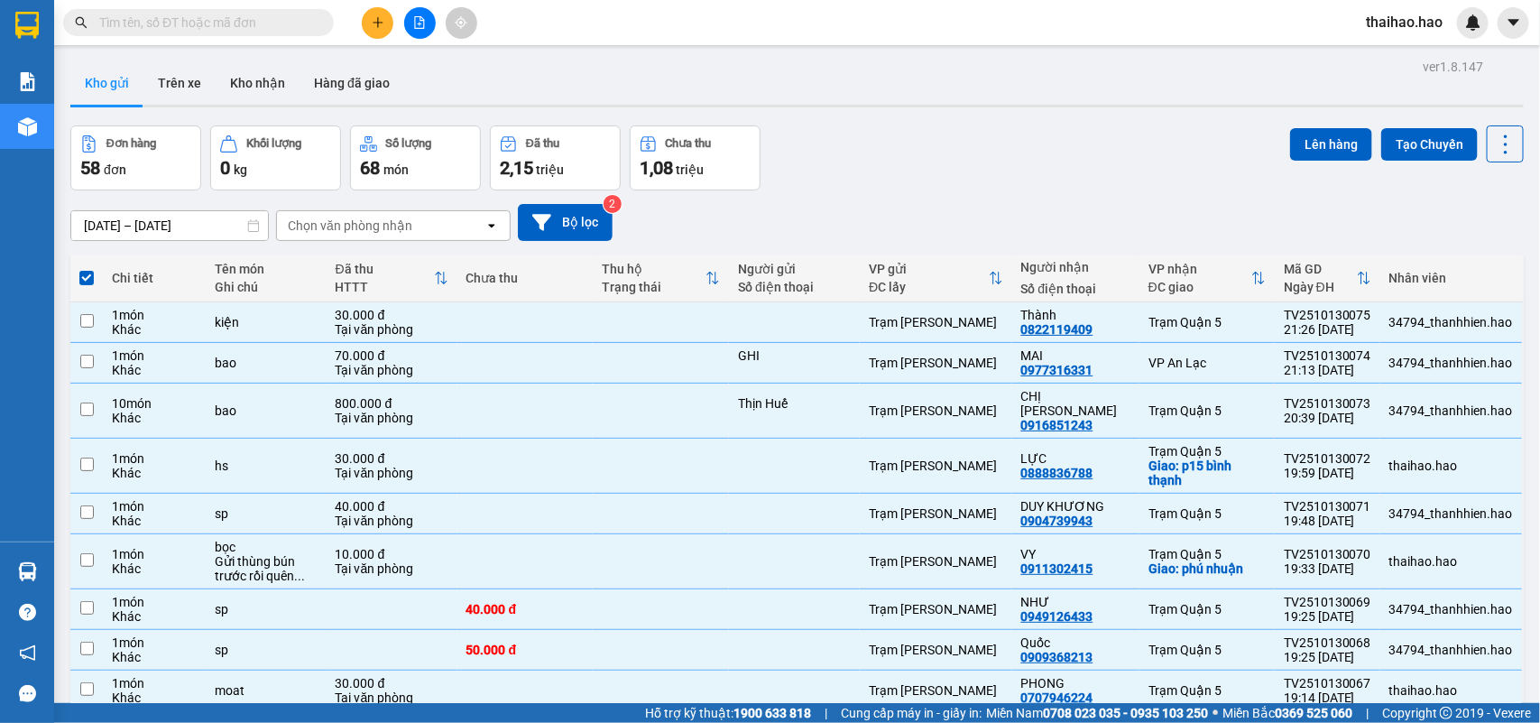
checkbox input "false"
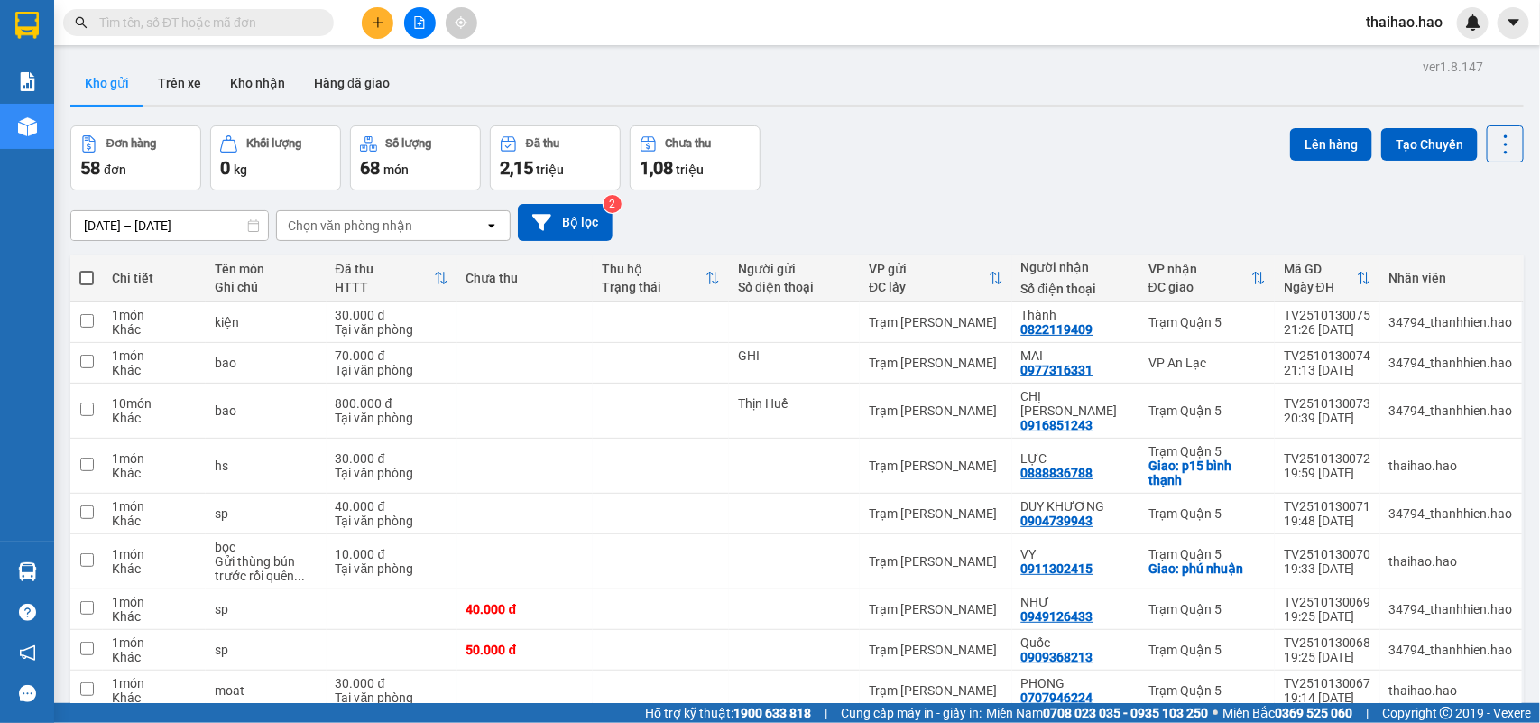
click at [87, 271] on span at bounding box center [86, 278] width 14 height 14
click at [87, 269] on input "checkbox" at bounding box center [87, 269] width 0 height 0
checkbox input "true"
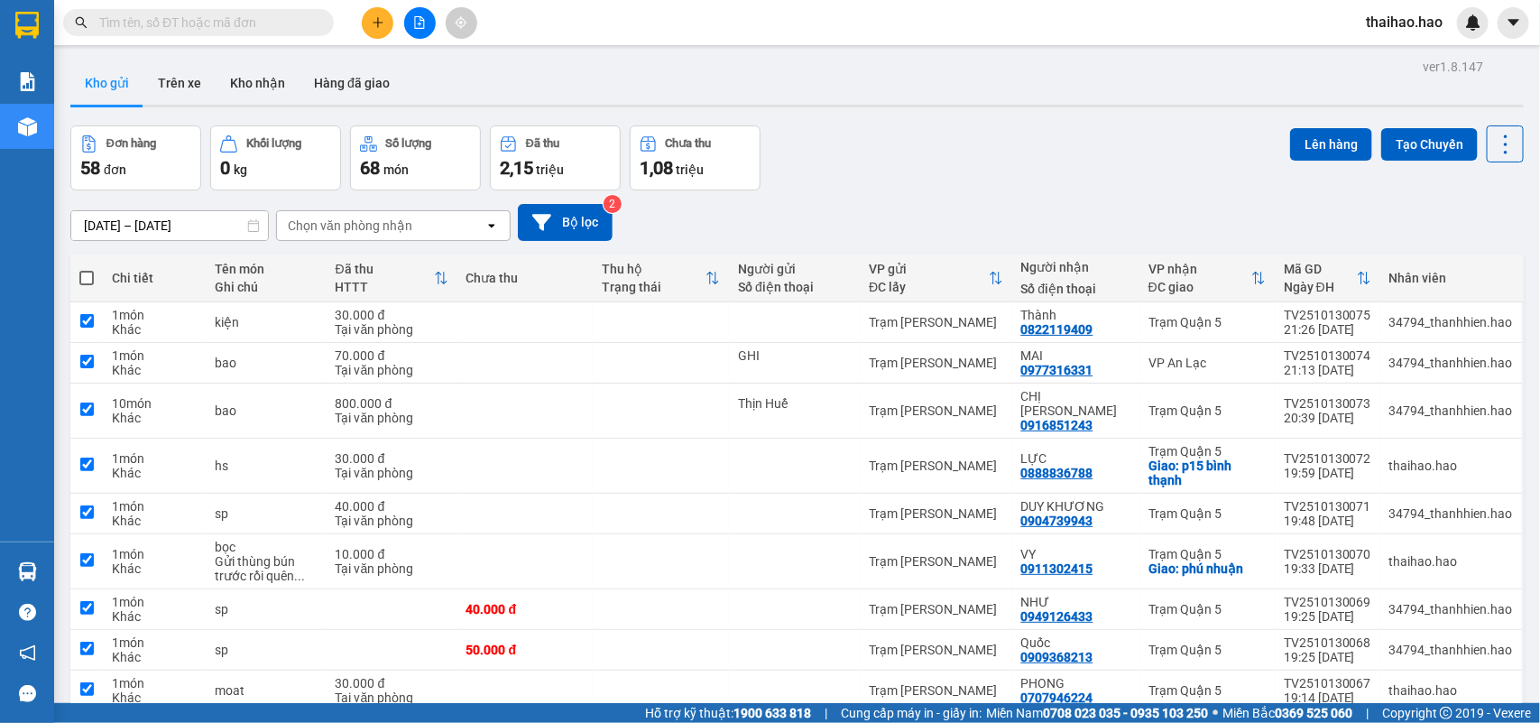
checkbox input "true"
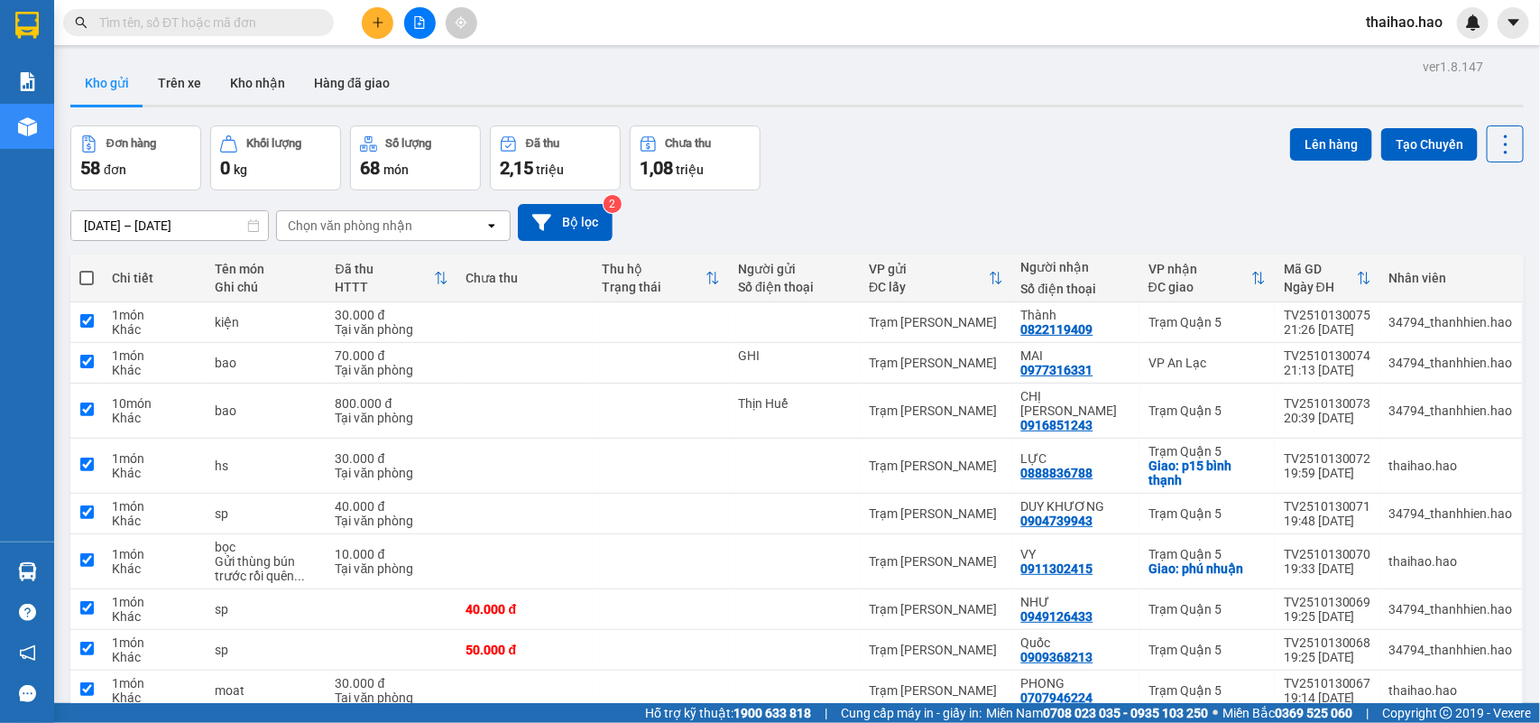
checkbox input "true"
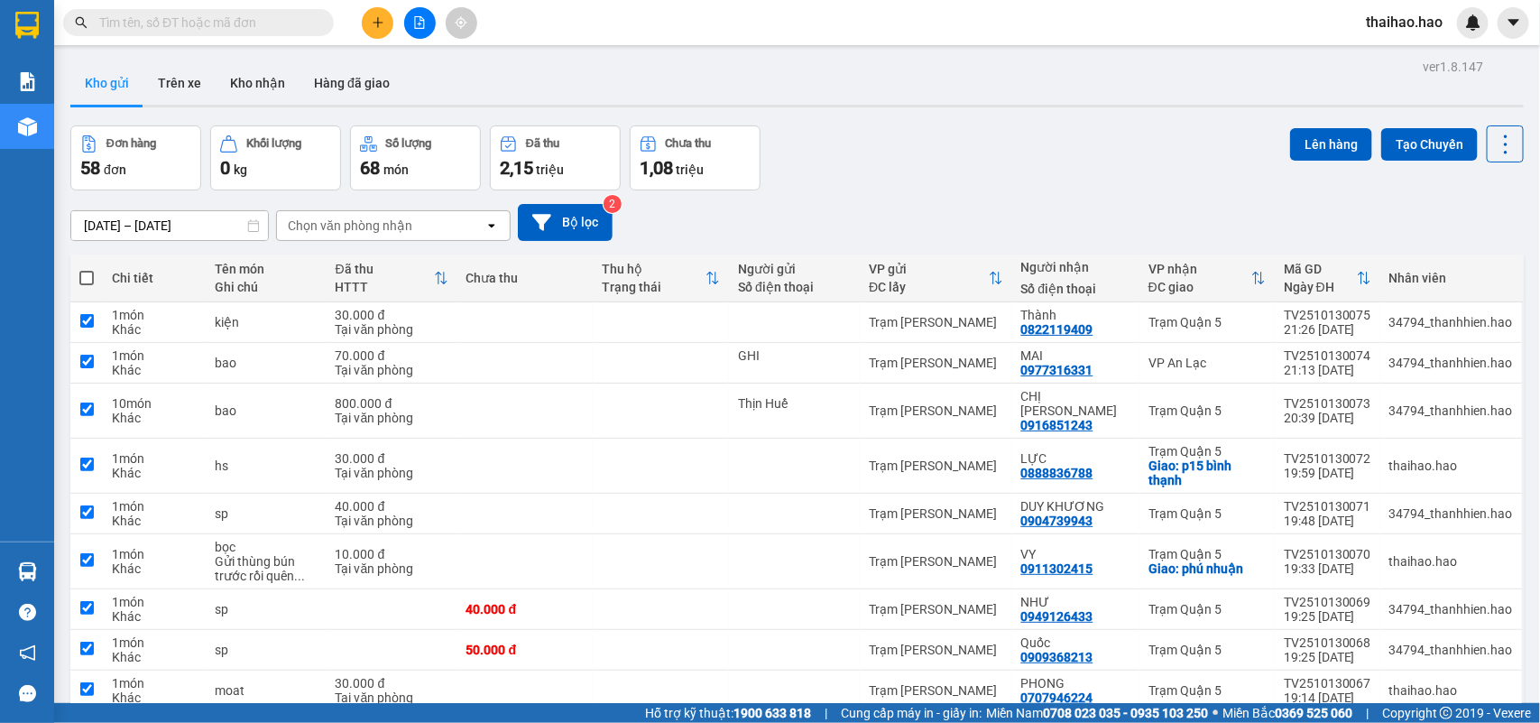
checkbox input "true"
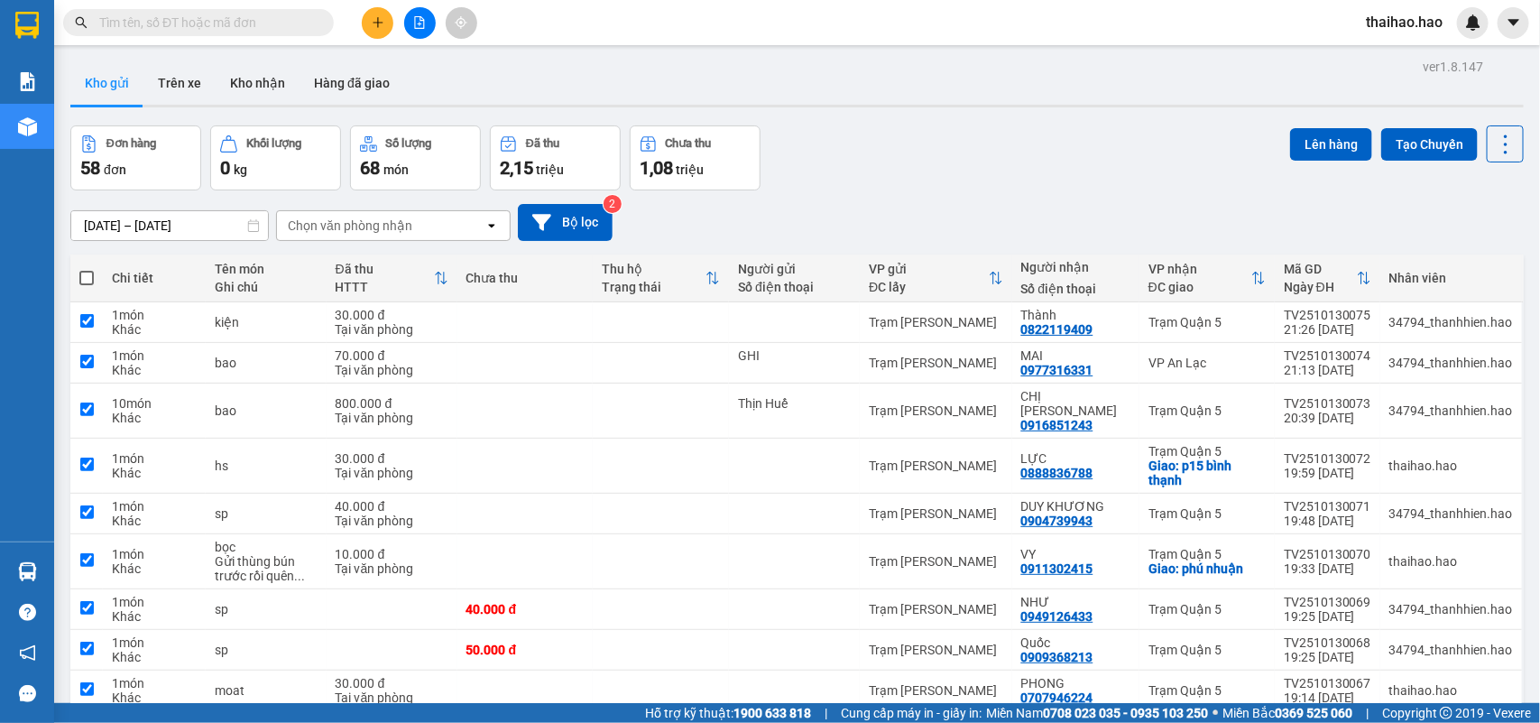
checkbox input "true"
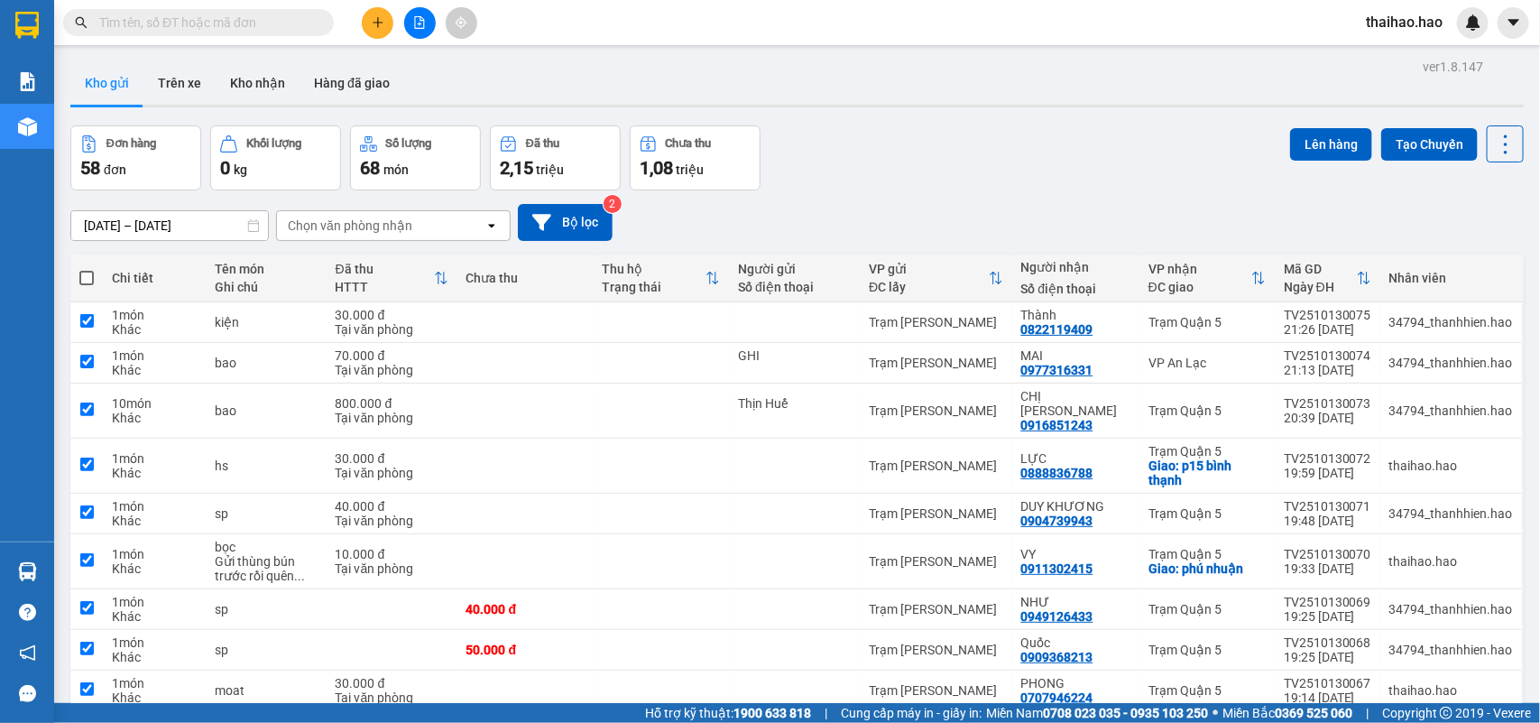
checkbox input "true"
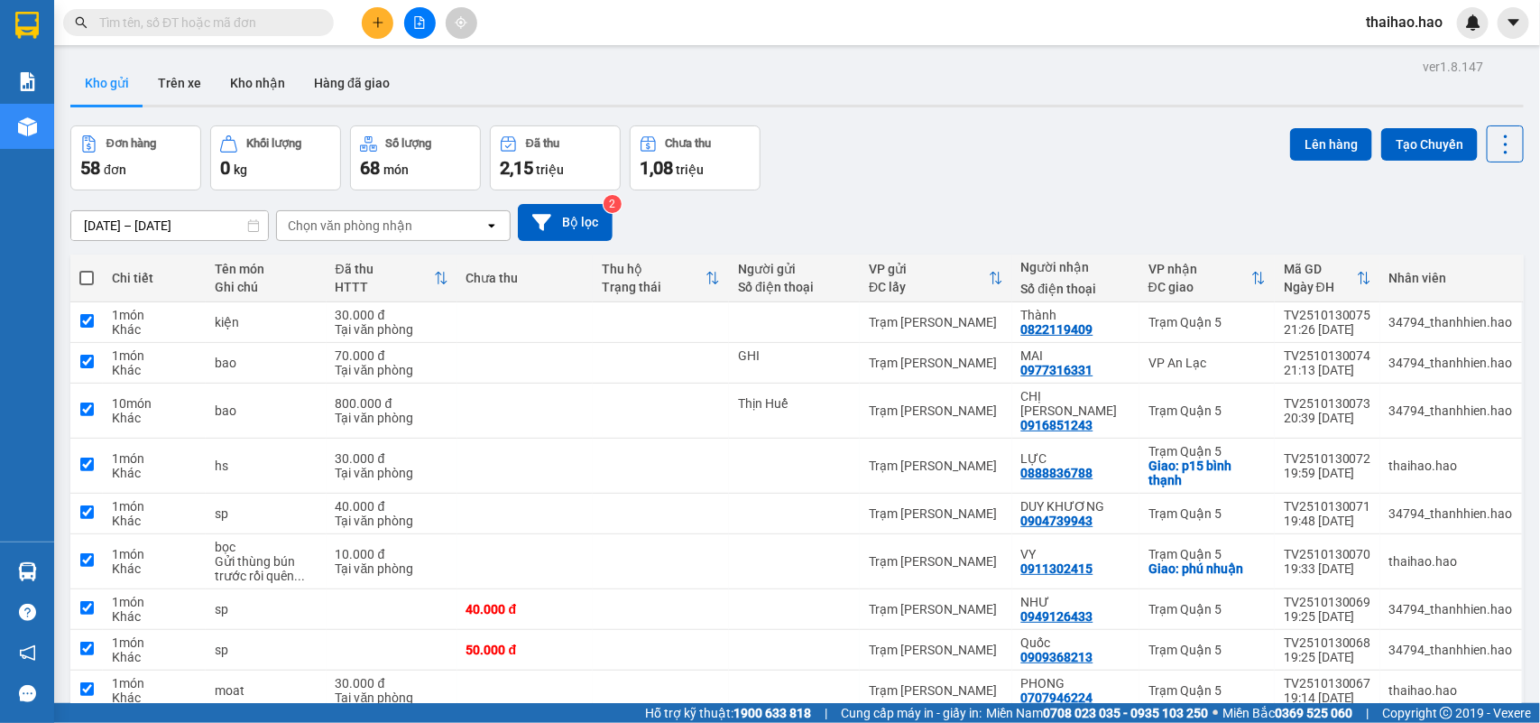
checkbox input "true"
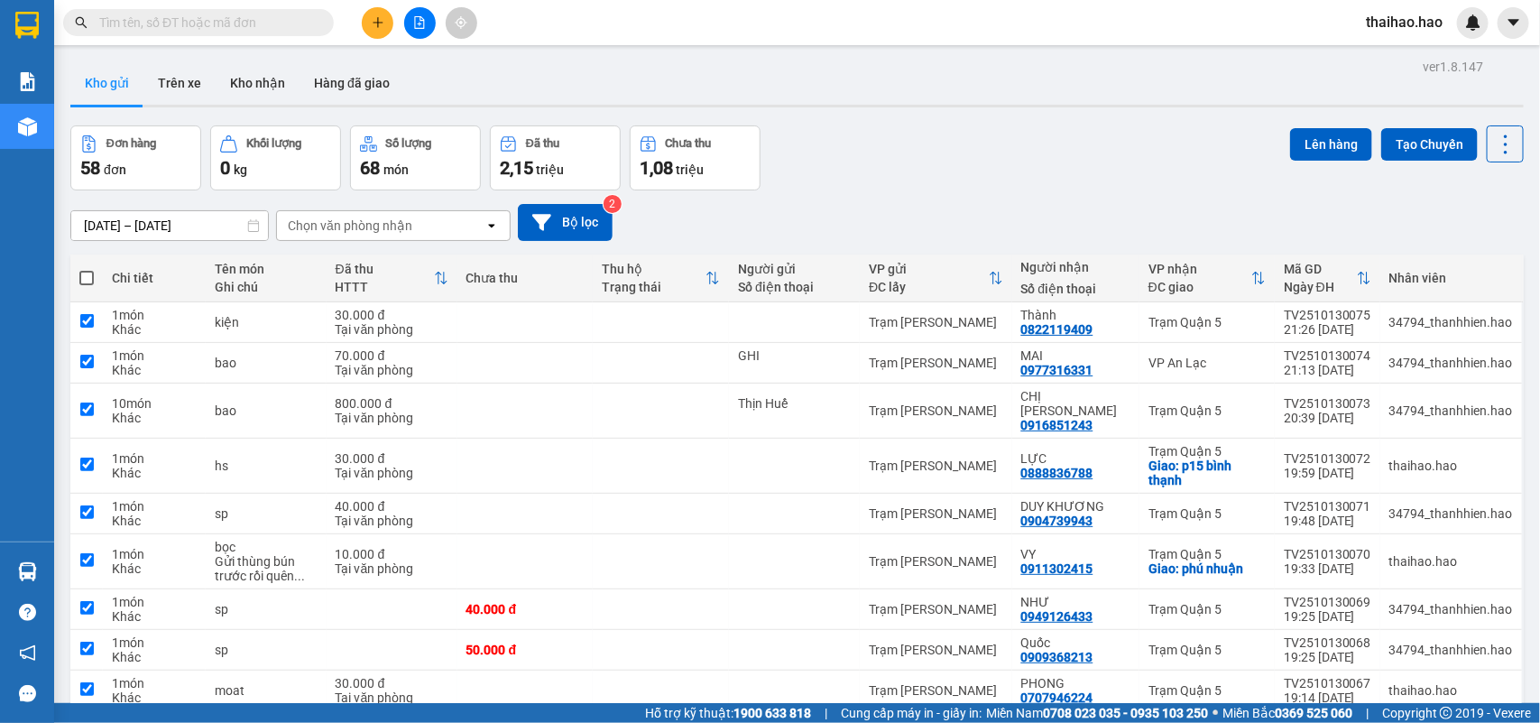
checkbox input "true"
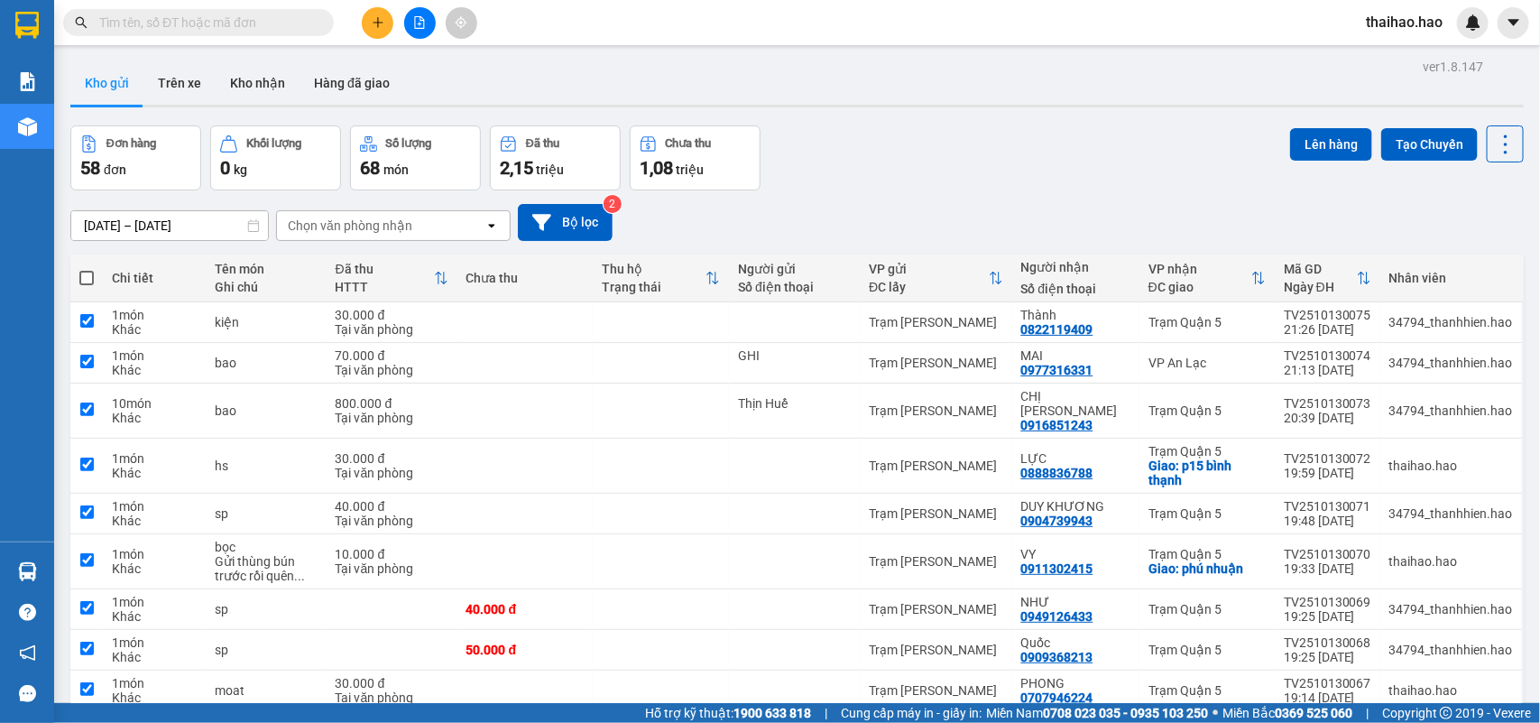
checkbox input "true"
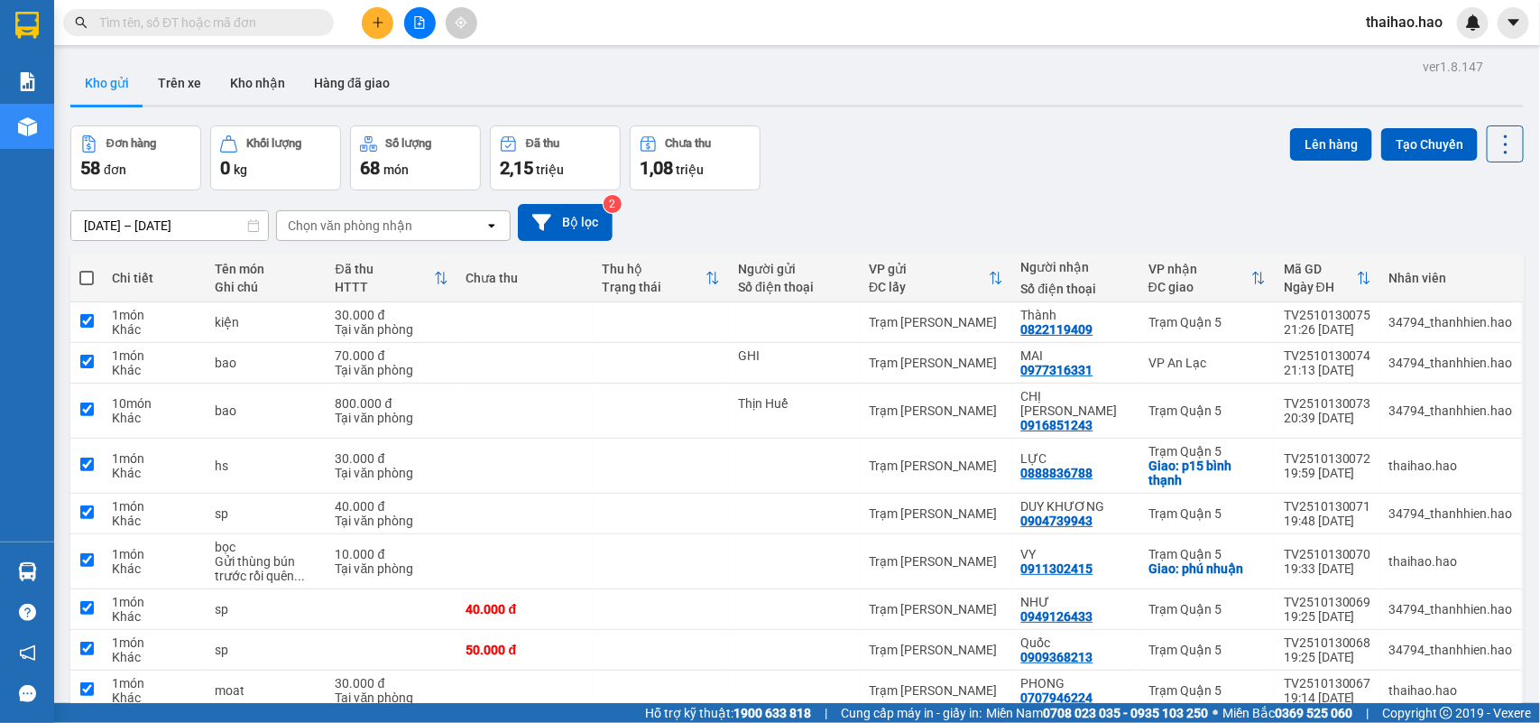
checkbox input "true"
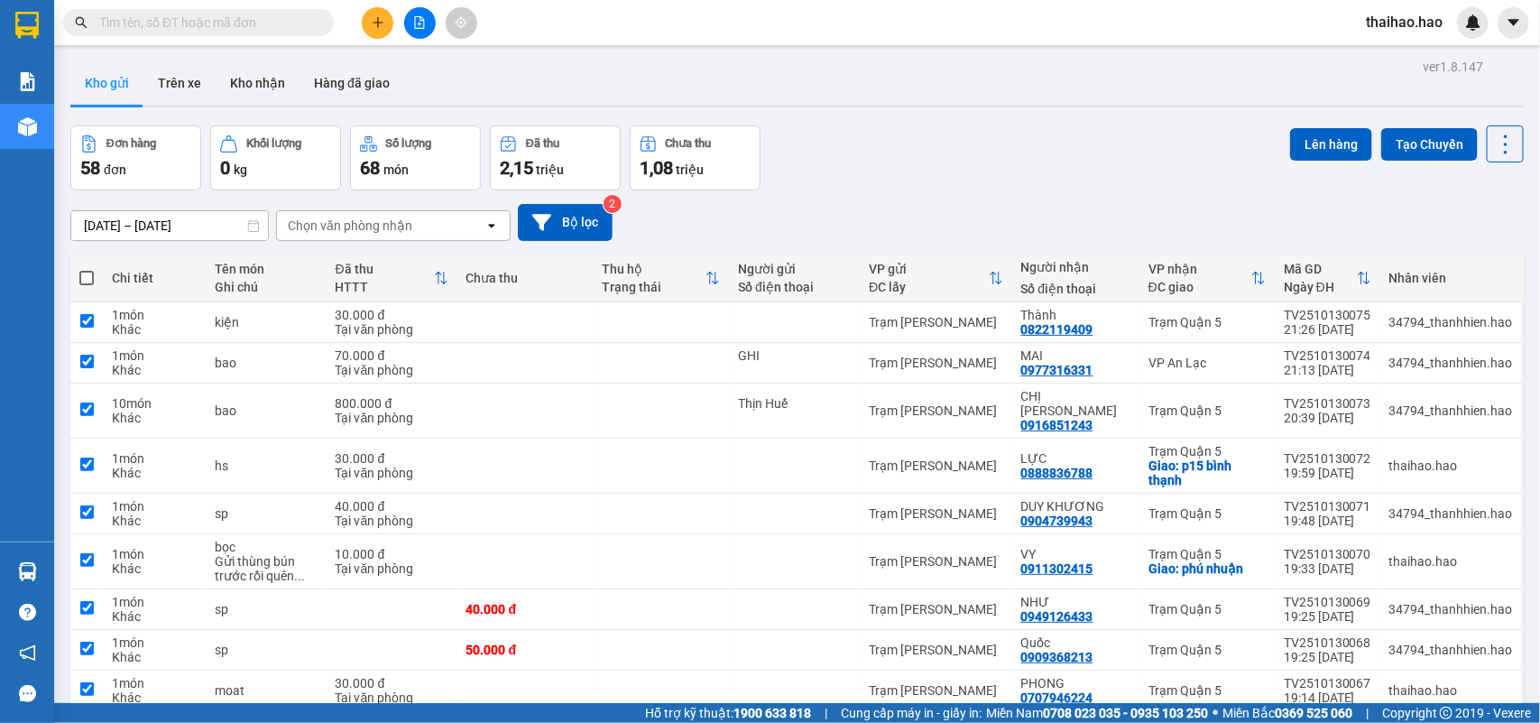
checkbox input "true"
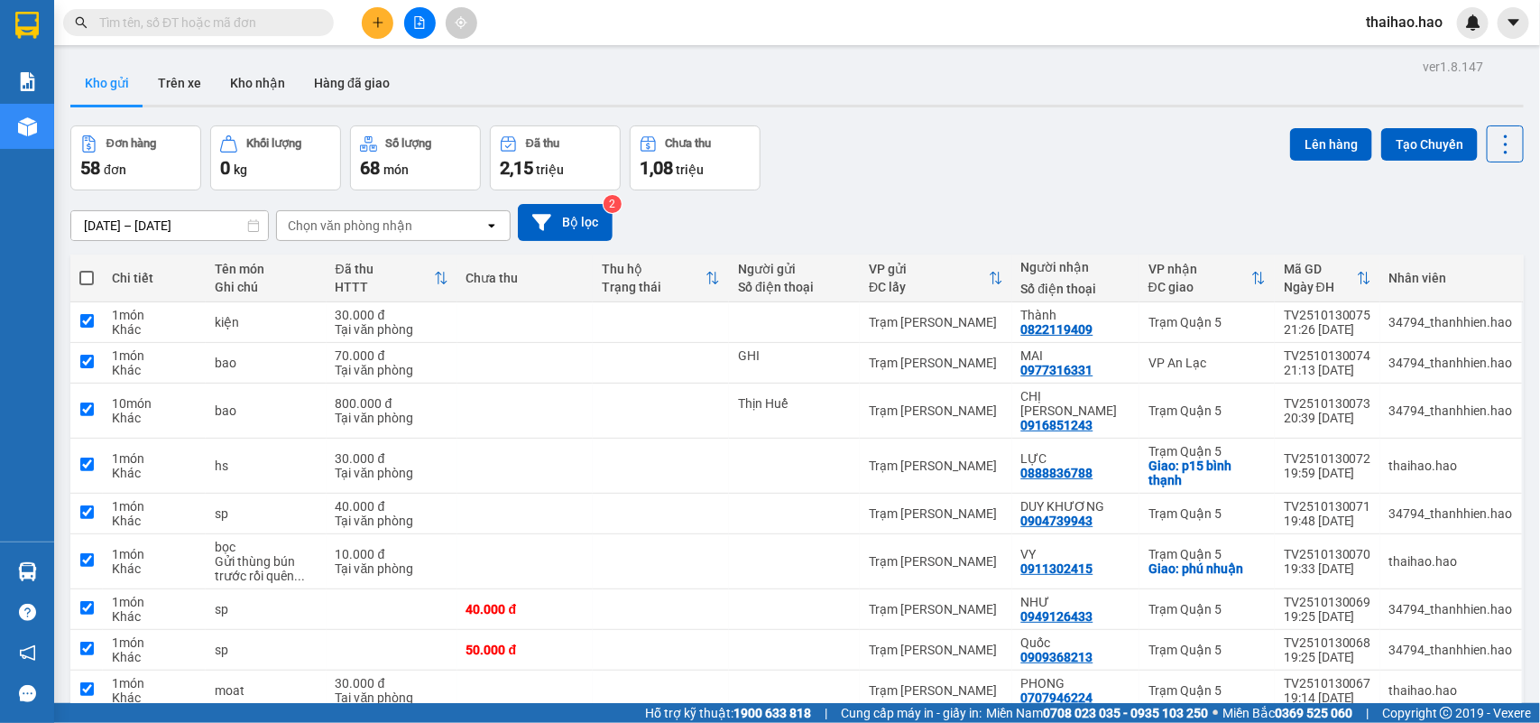
checkbox input "true"
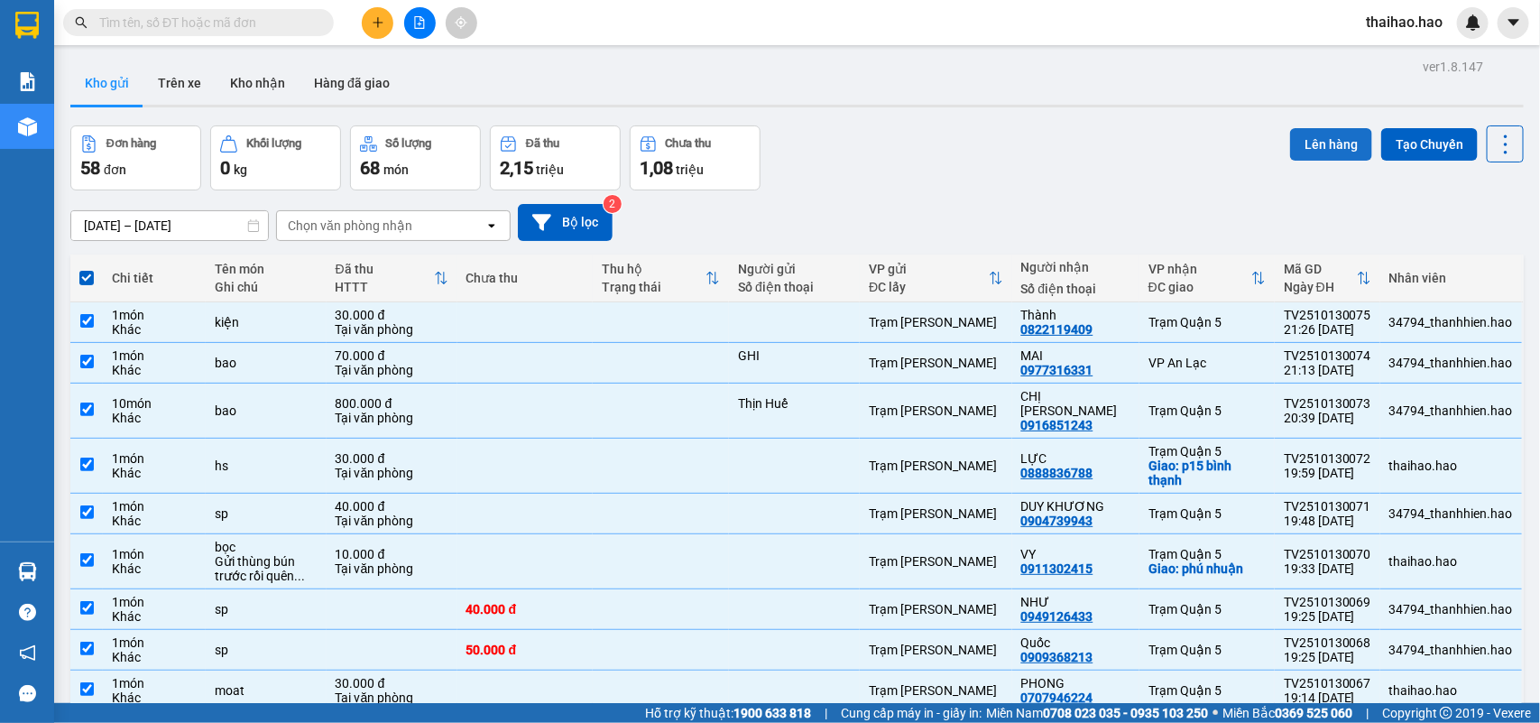
click at [1302, 137] on button "Lên hàng" at bounding box center [1331, 144] width 82 height 32
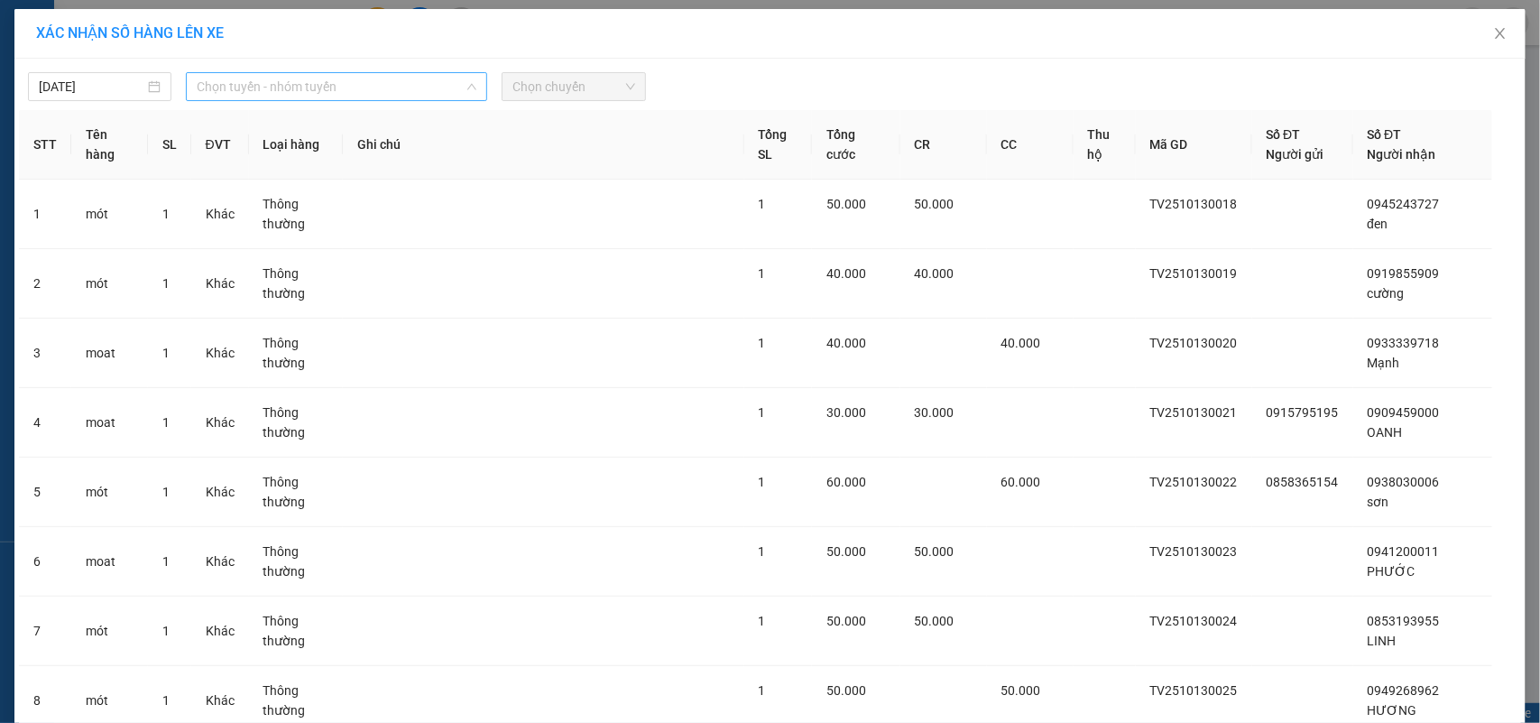
click at [367, 84] on span "Chọn tuyến - nhóm tuyến" at bounding box center [337, 86] width 280 height 27
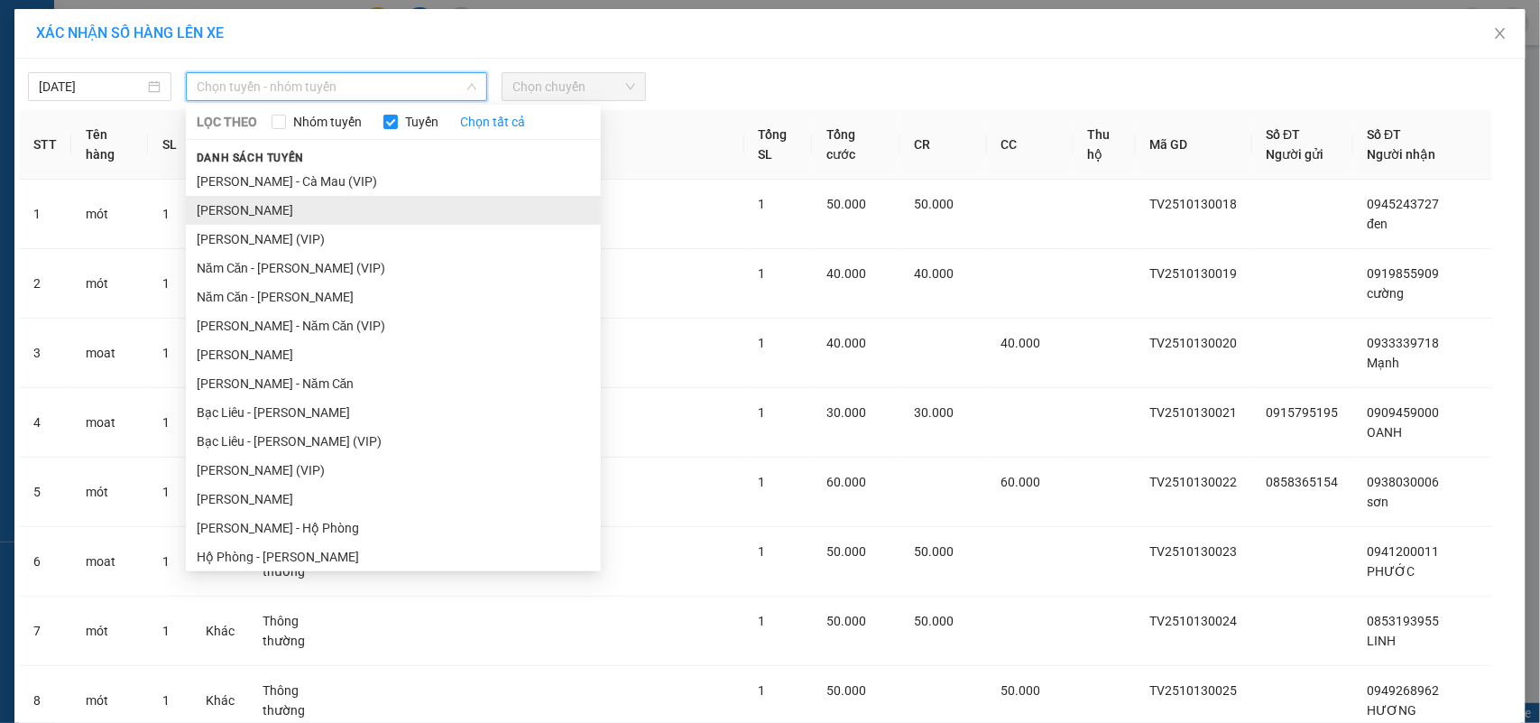
click at [291, 201] on li "[PERSON_NAME]" at bounding box center [393, 210] width 415 height 29
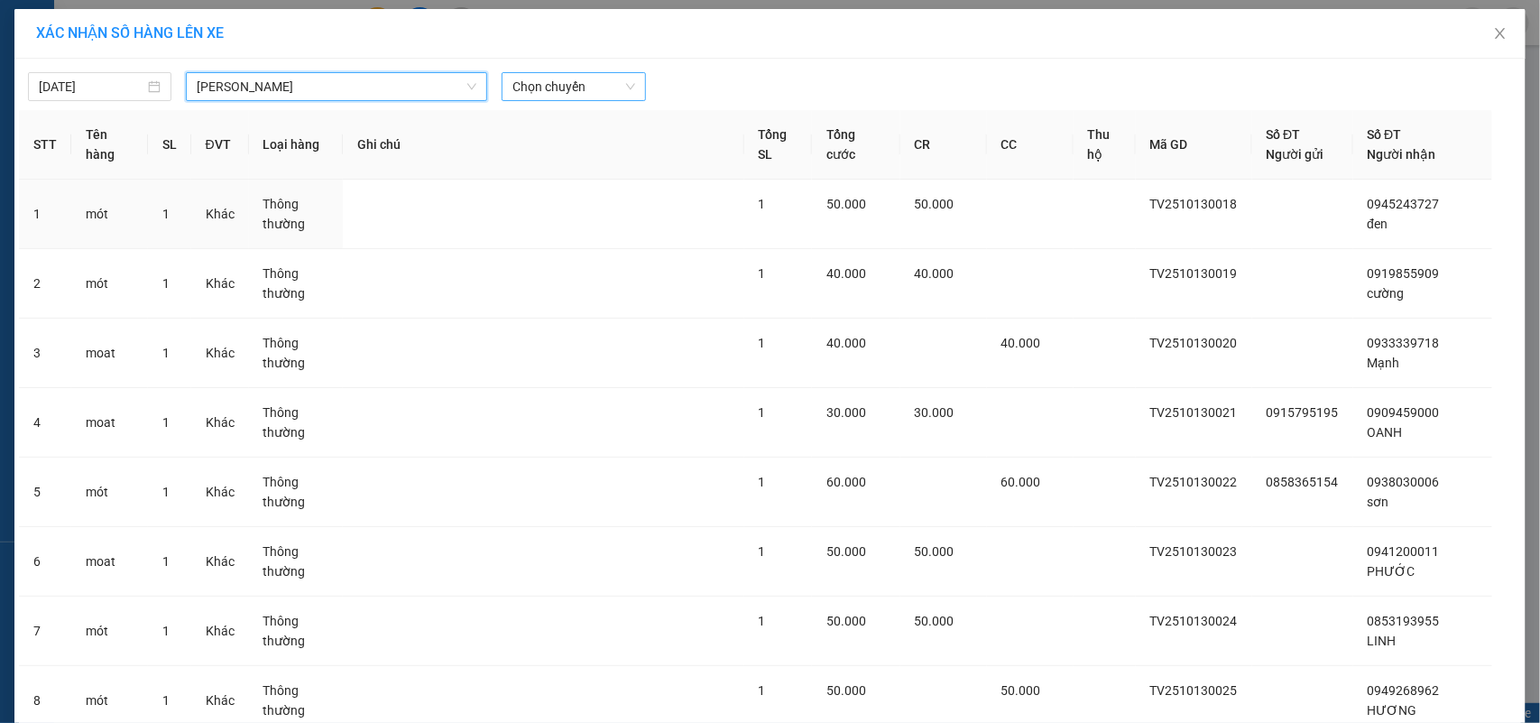
drag, startPoint x: 534, startPoint y: 91, endPoint x: 535, endPoint y: 104, distance: 12.7
click at [534, 92] on span "Chọn chuyến" at bounding box center [574, 86] width 122 height 27
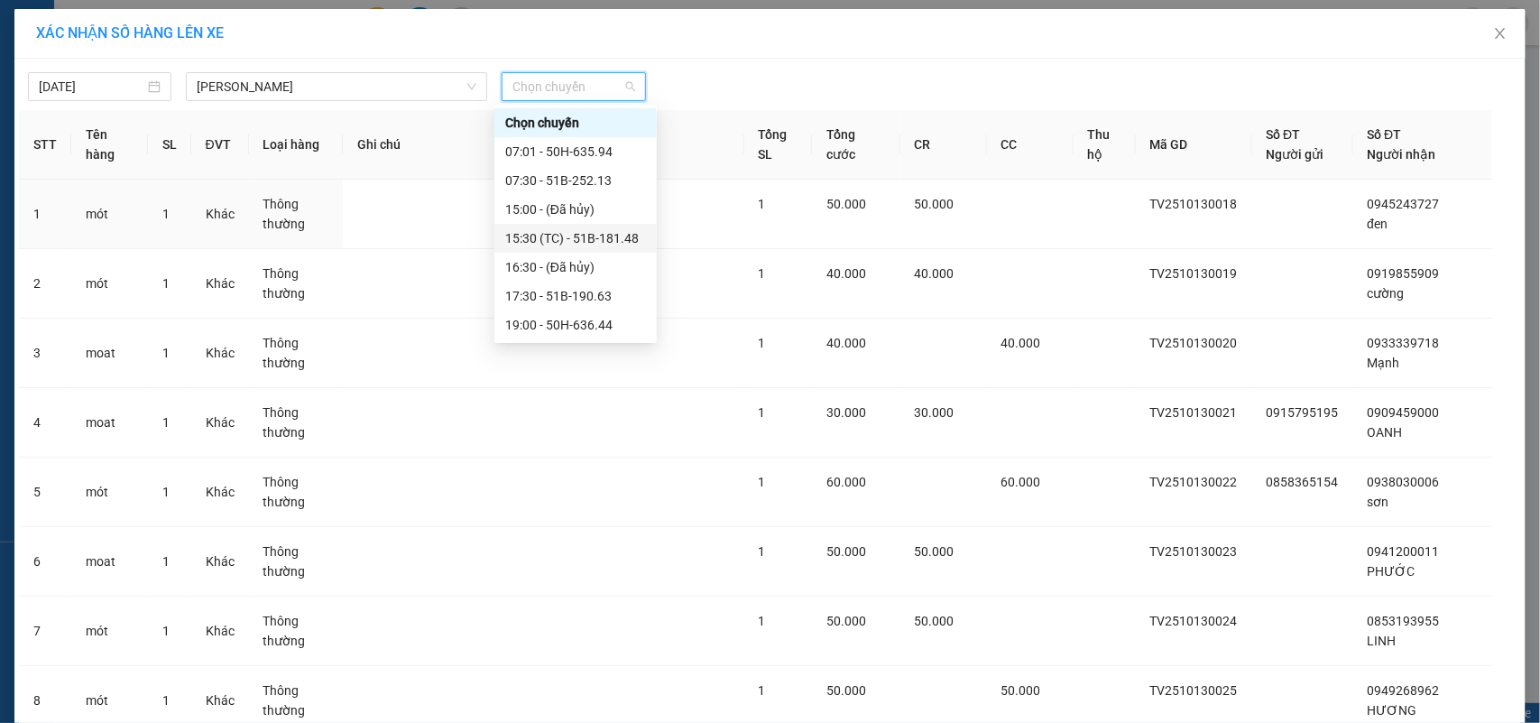
scroll to position [317, 0]
click at [564, 321] on div "22:41 - 50H-502.70" at bounding box center [575, 326] width 141 height 20
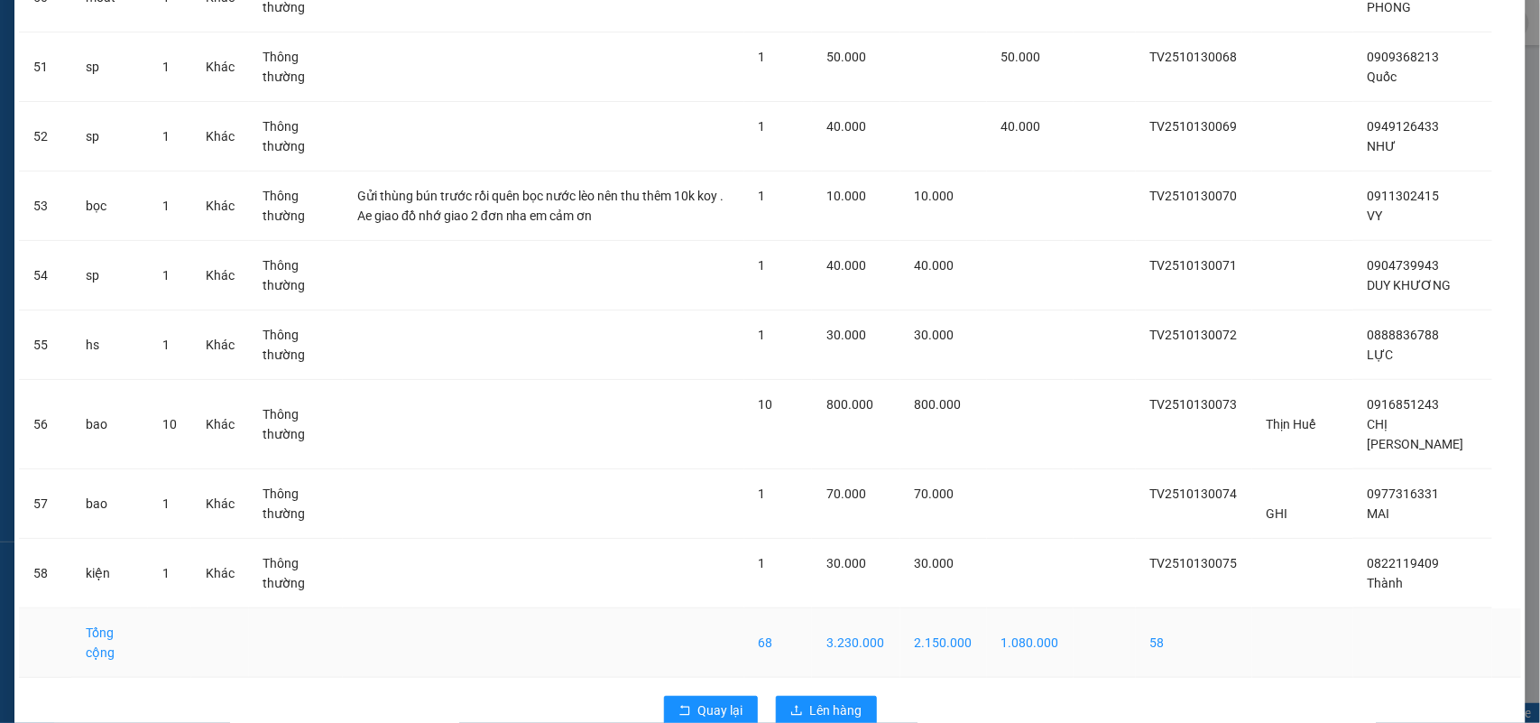
scroll to position [3700, 0]
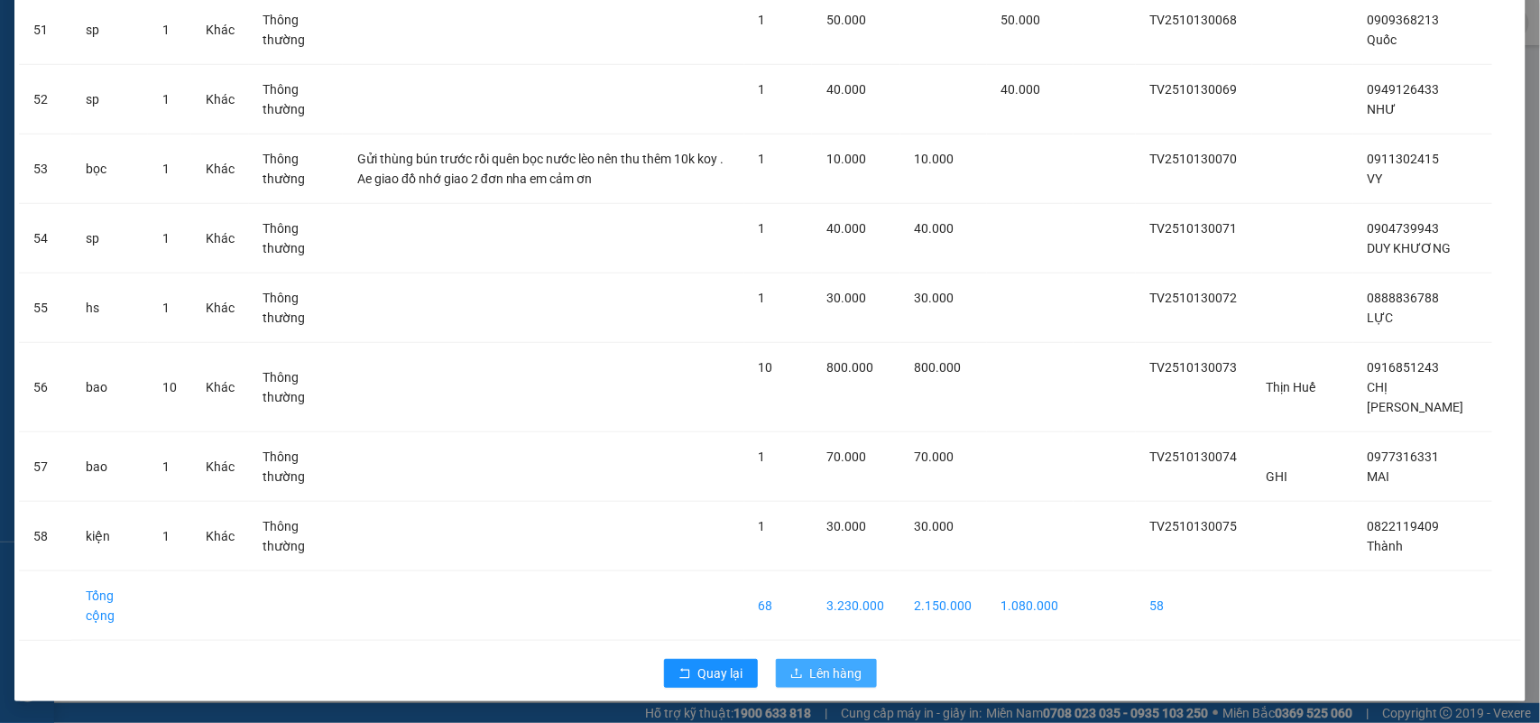
click at [846, 659] on button "Lên hàng" at bounding box center [826, 673] width 101 height 29
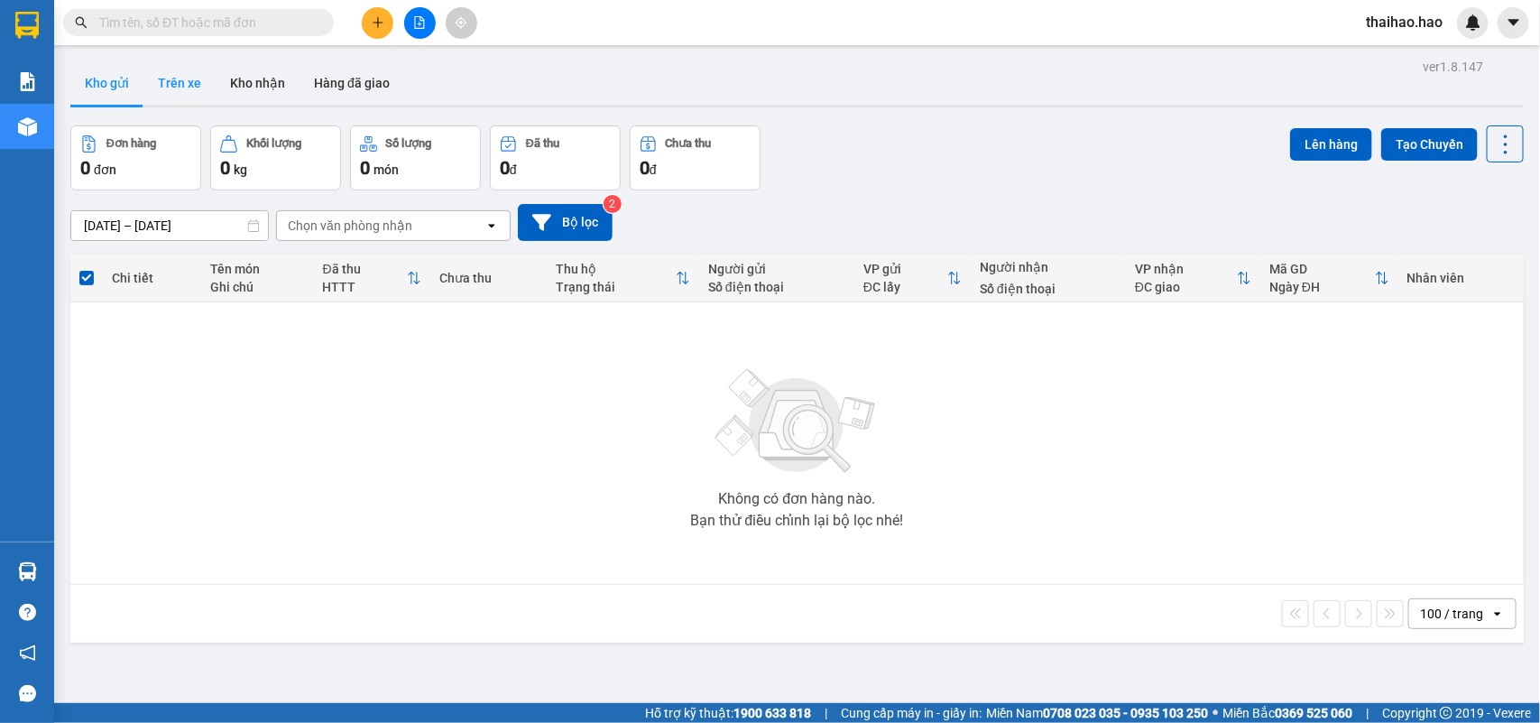
click at [169, 86] on button "Trên xe" at bounding box center [179, 82] width 72 height 43
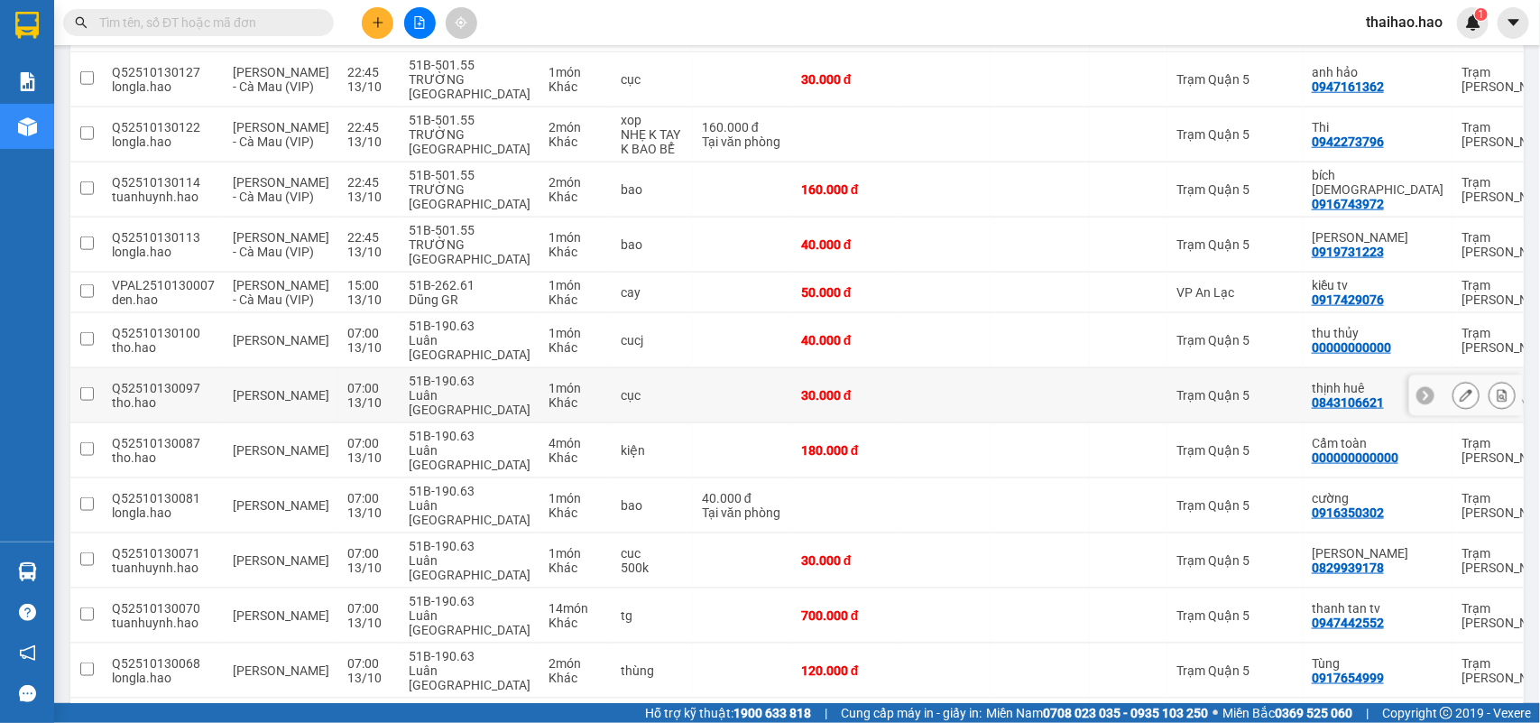
scroll to position [836, 0]
